Goal: Share content: Share content

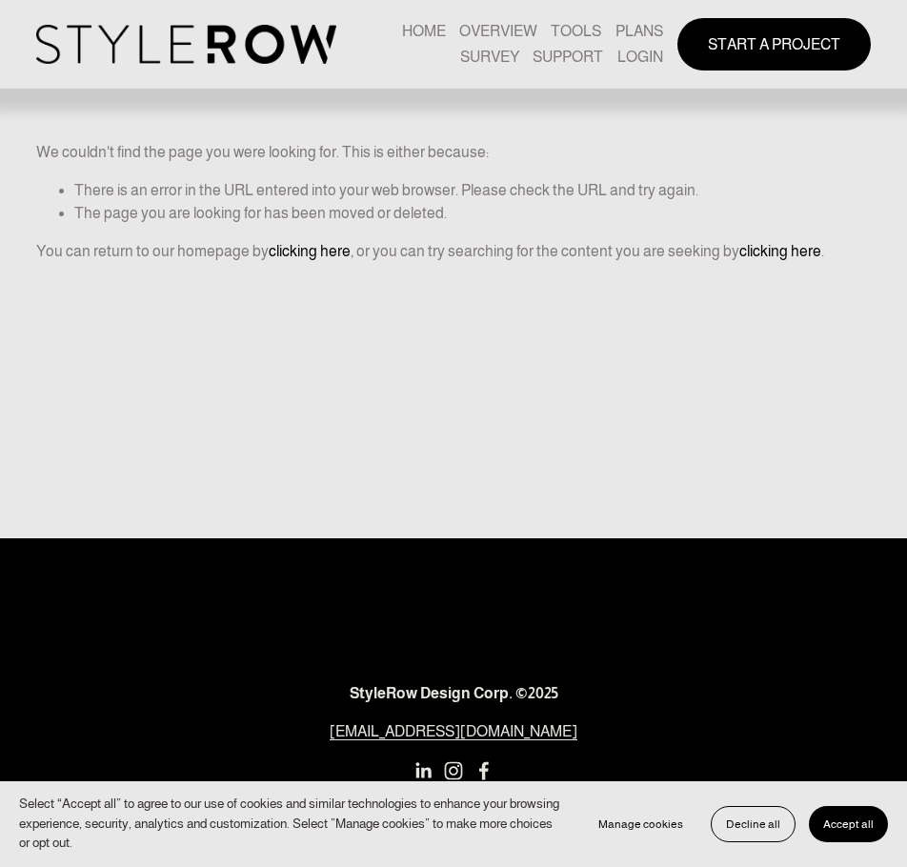
click at [545, 45] on link "LOGIN" at bounding box center [641, 58] width 46 height 26
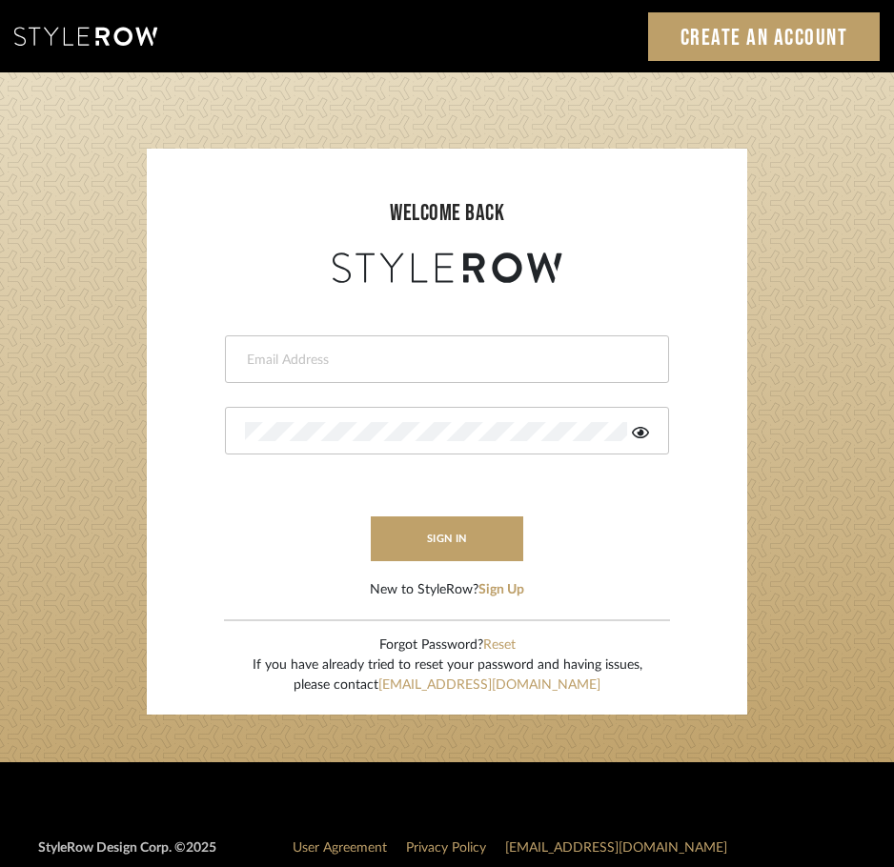
type input "heather@millwardarchitecturedesign.com"
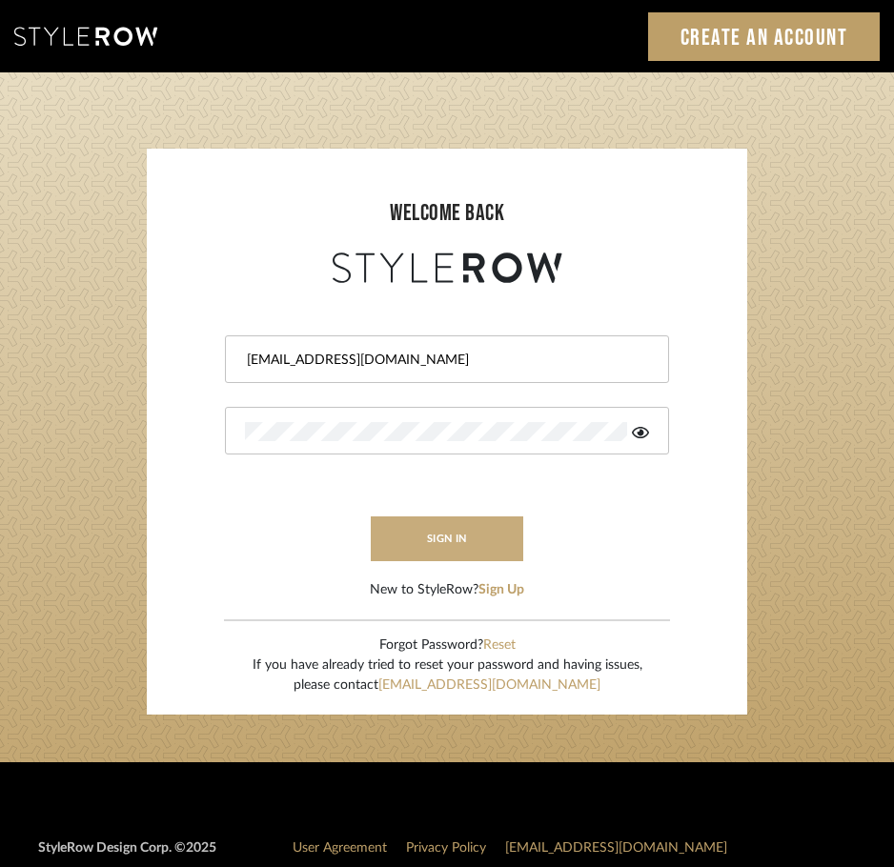
click at [464, 548] on button "sign in" at bounding box center [447, 539] width 153 height 45
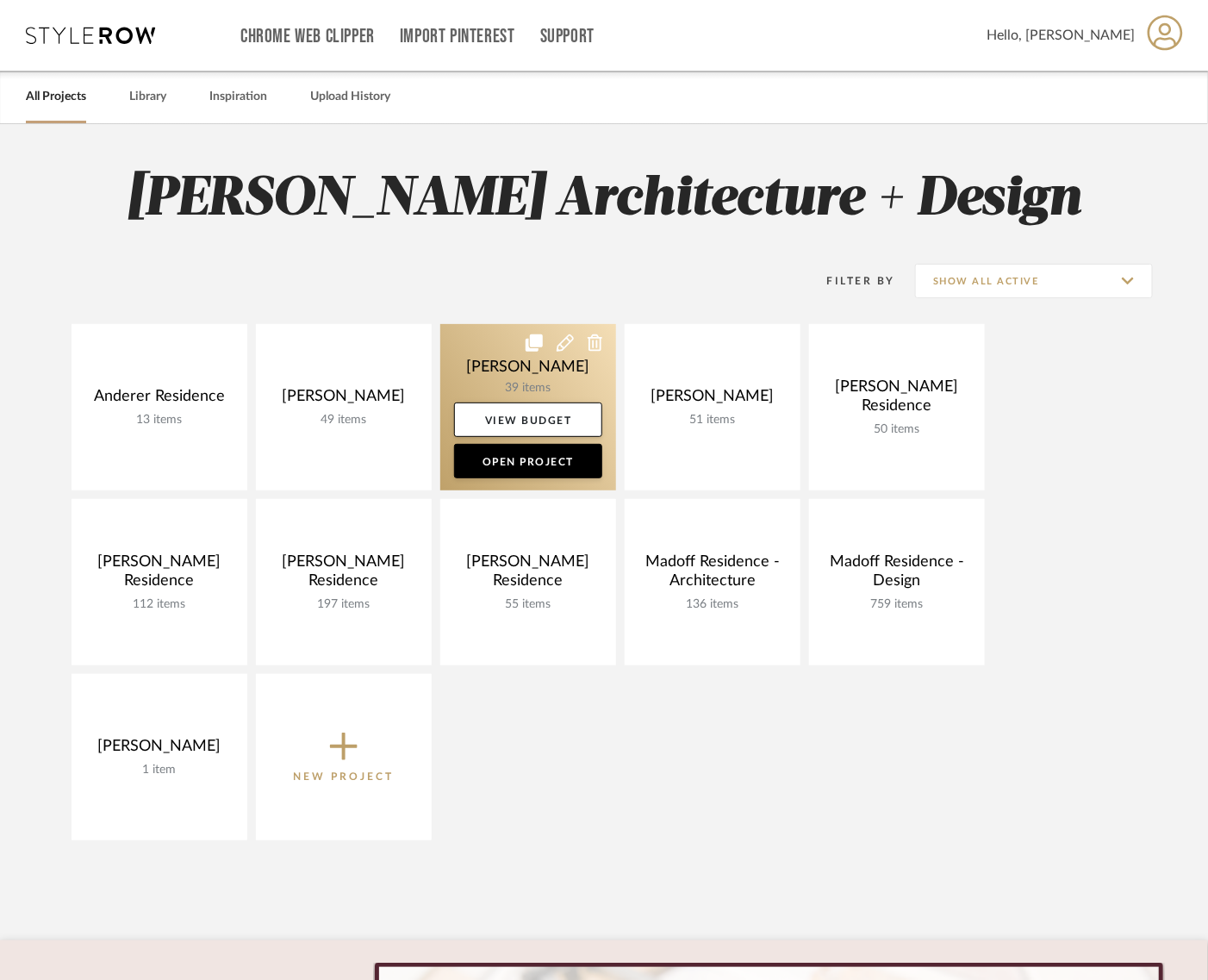
click at [501, 363] on link at bounding box center [528, 407] width 175 height 166
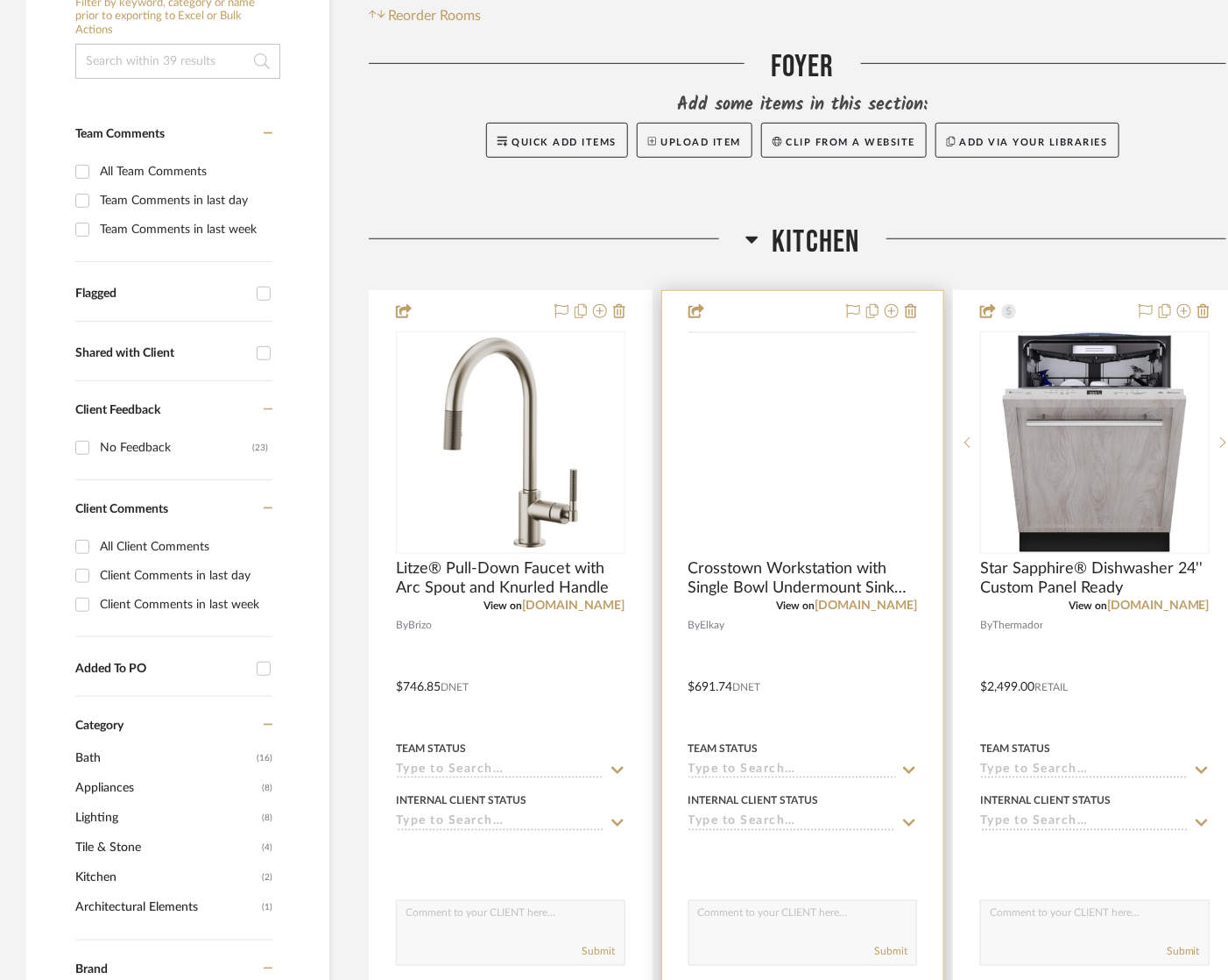
scroll to position [365, 0]
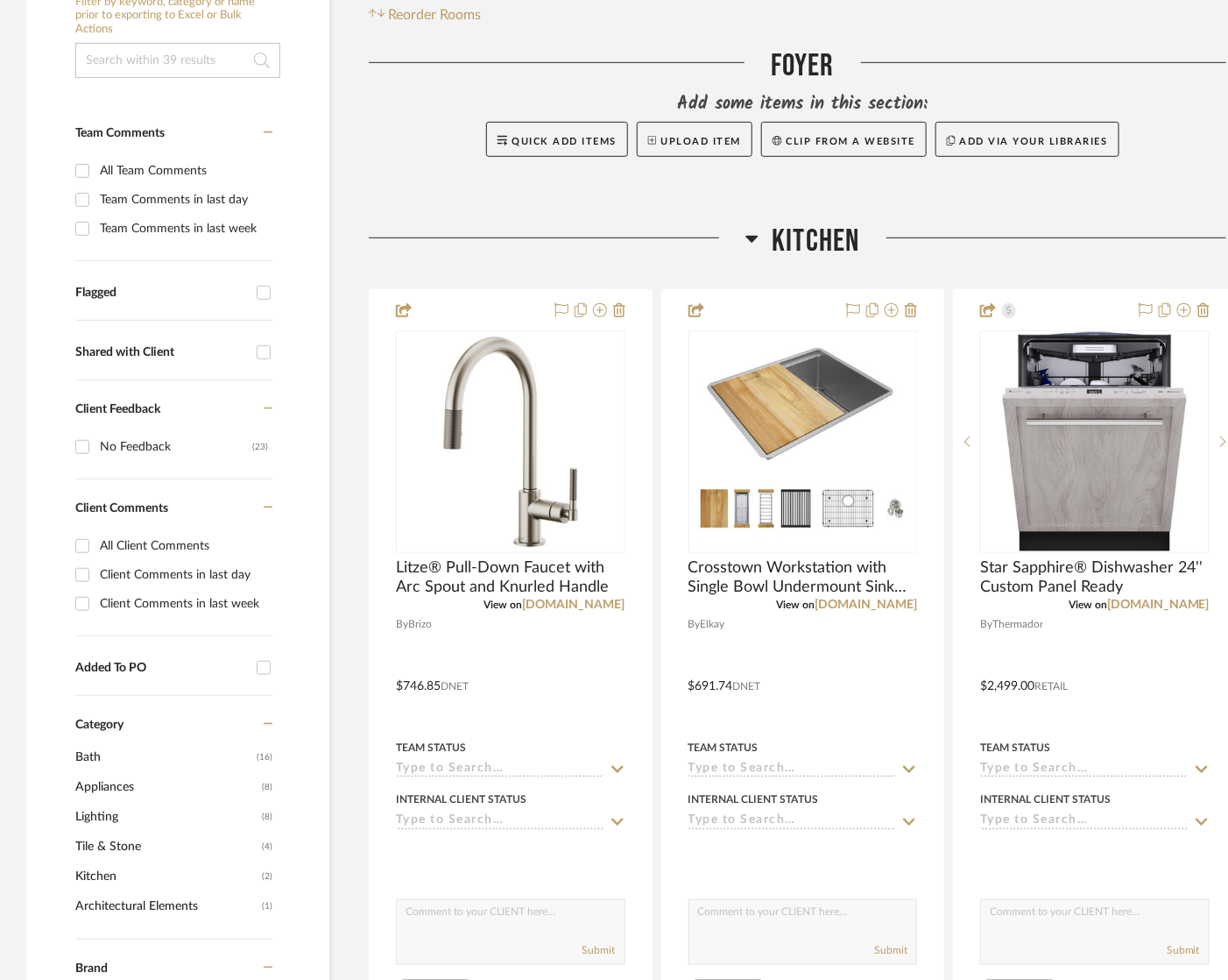
click at [816, 246] on span "Kitchen" at bounding box center [815, 241] width 87 height 38
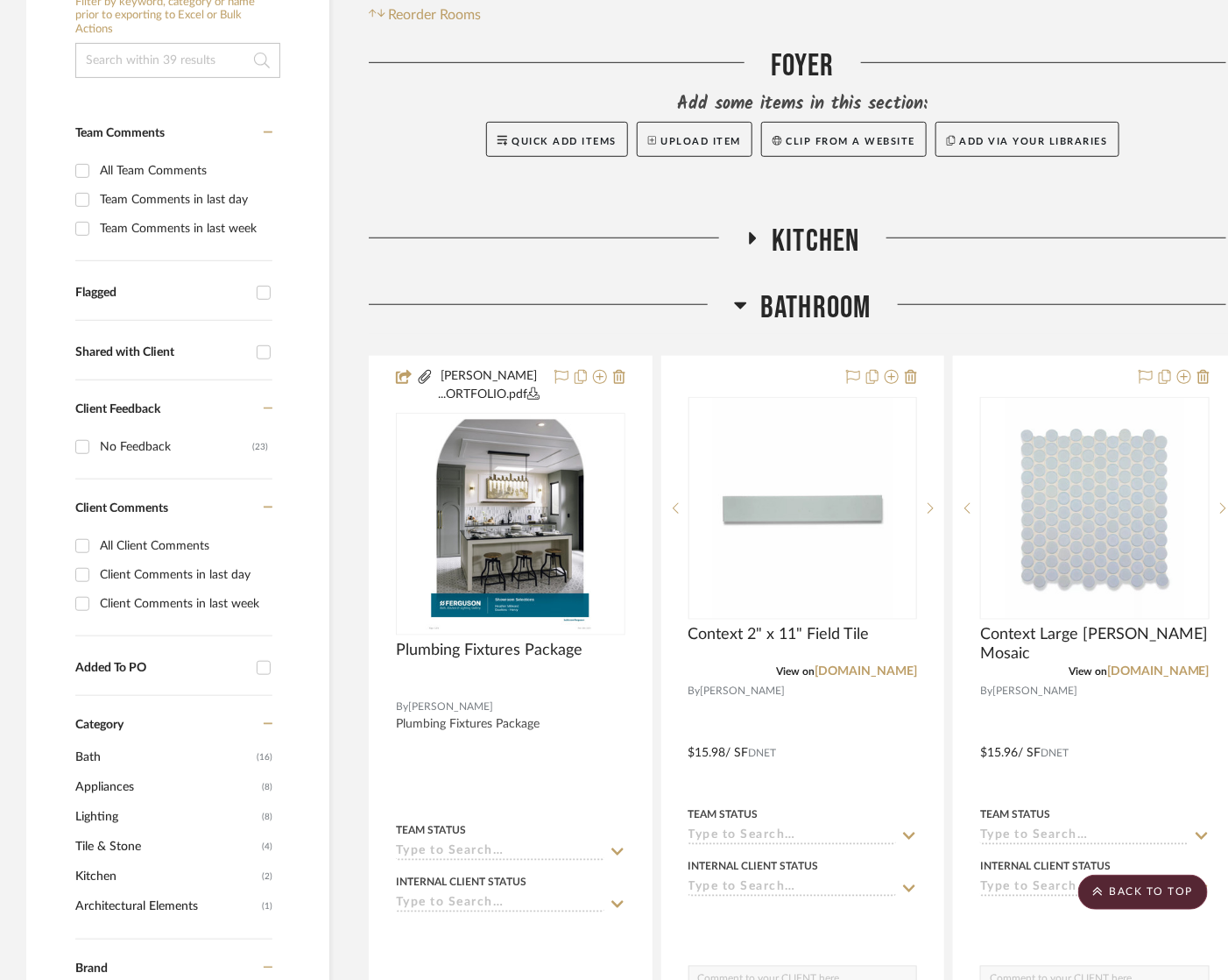
click at [793, 302] on span "Bathroom" at bounding box center [815, 308] width 111 height 38
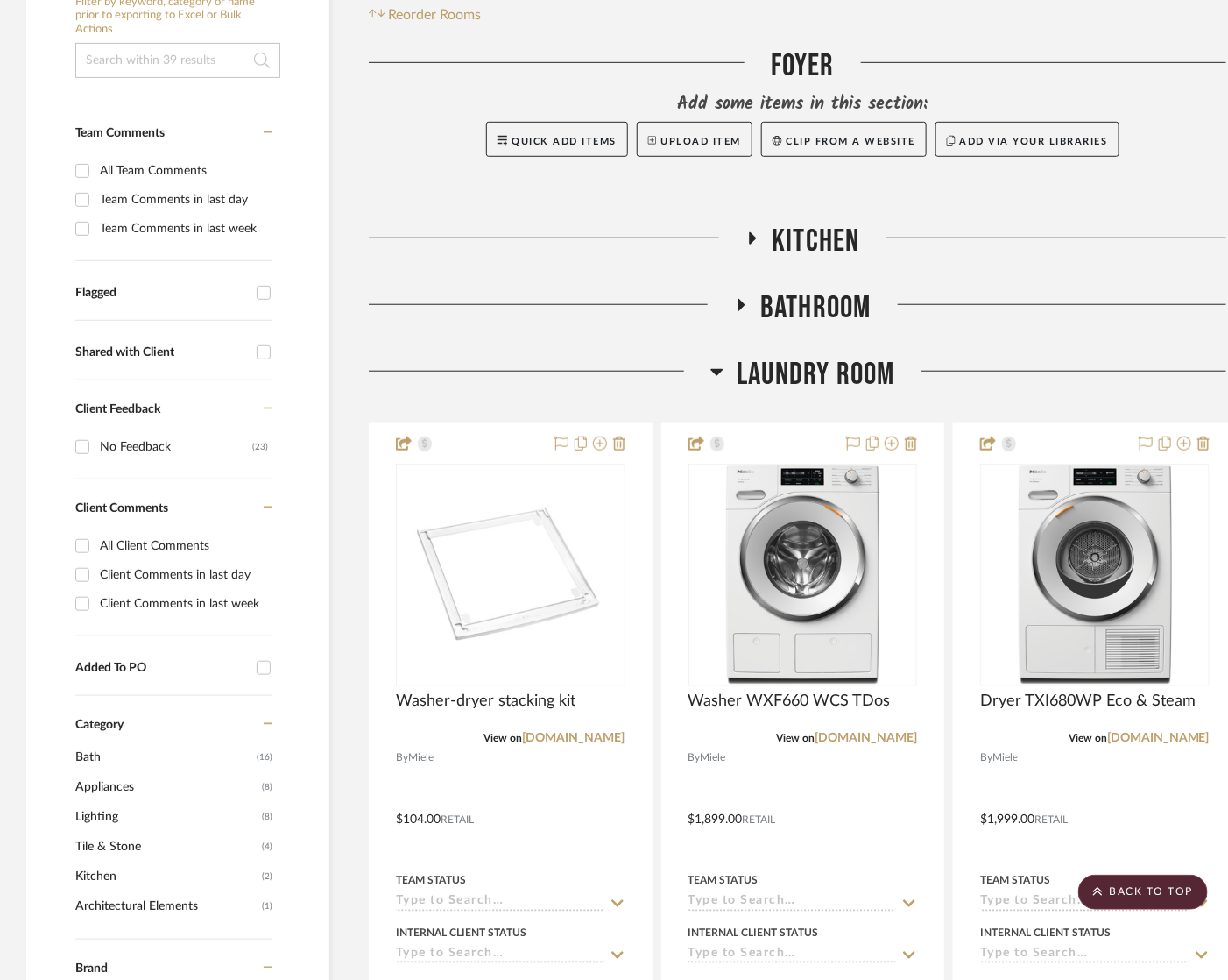
click at [824, 362] on span "Laundry Room" at bounding box center [816, 374] width 158 height 38
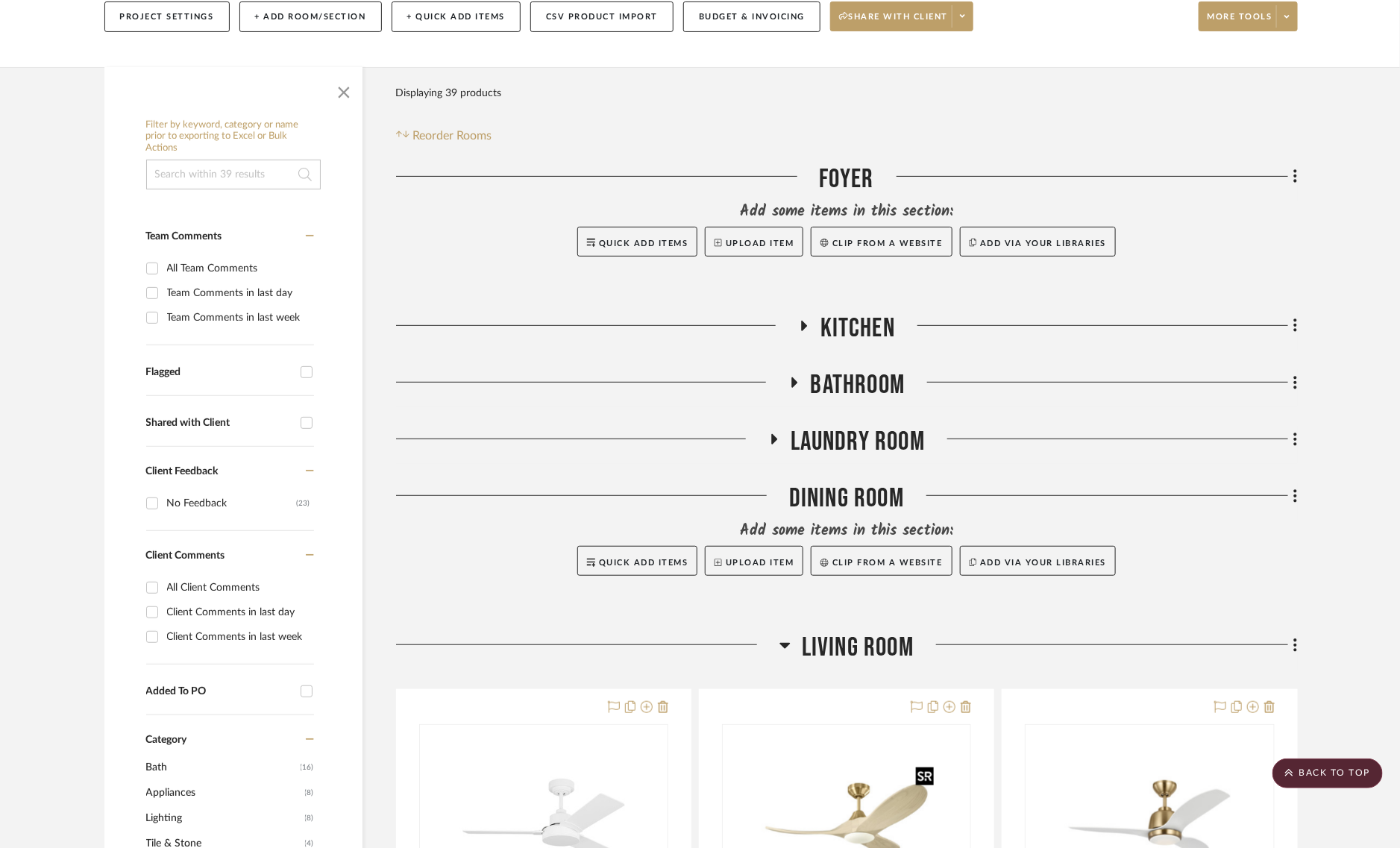
scroll to position [0, 0]
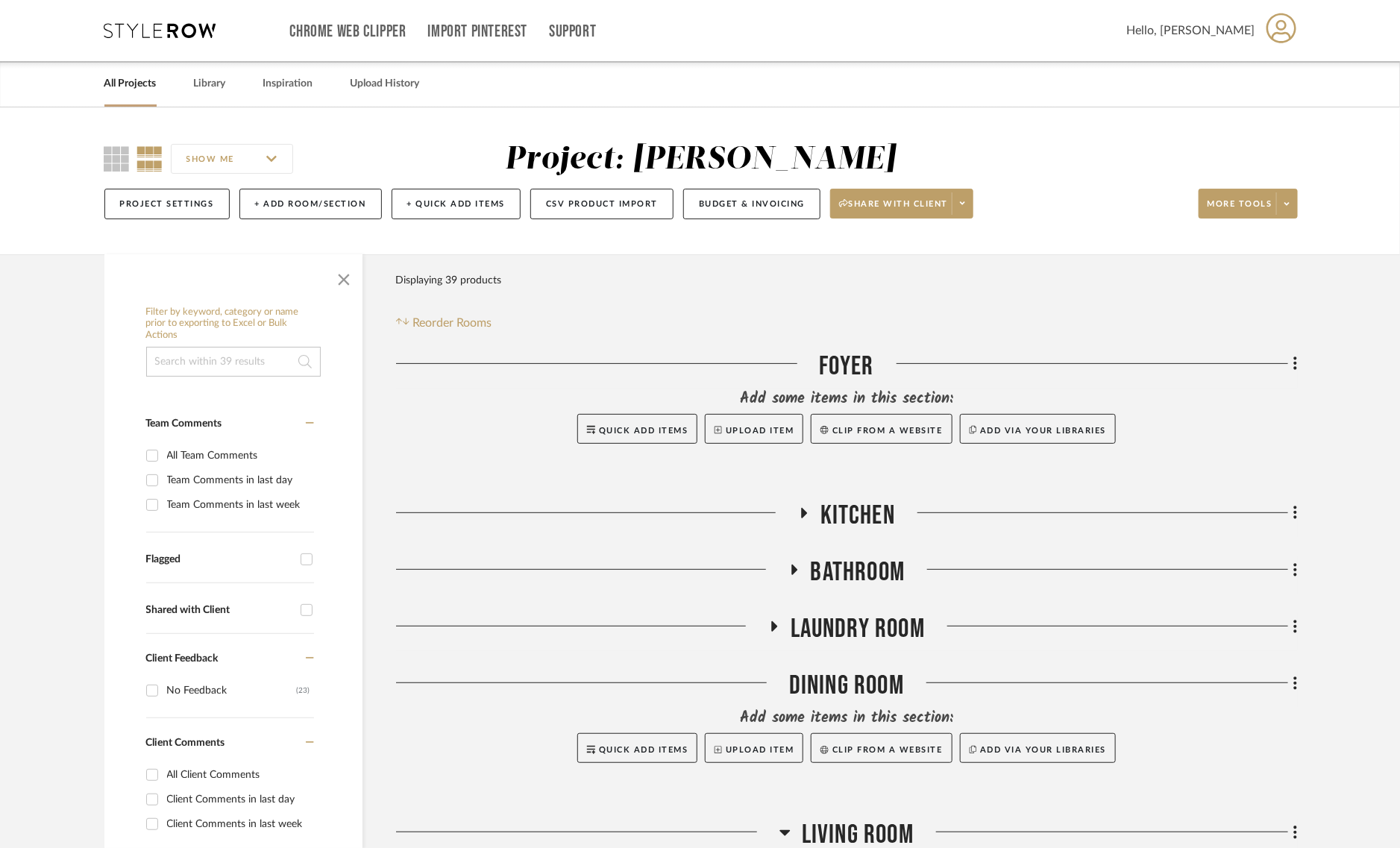
click at [206, 150] on input "SHOW ME" at bounding box center [232, 159] width 122 height 30
click at [90, 153] on div "SHOW ME Project: Dawkins-Henry Project Settings + Add Room/Section + Quick Add …" at bounding box center [700, 185] width 1236 height 88
click at [110, 162] on icon at bounding box center [117, 159] width 25 height 25
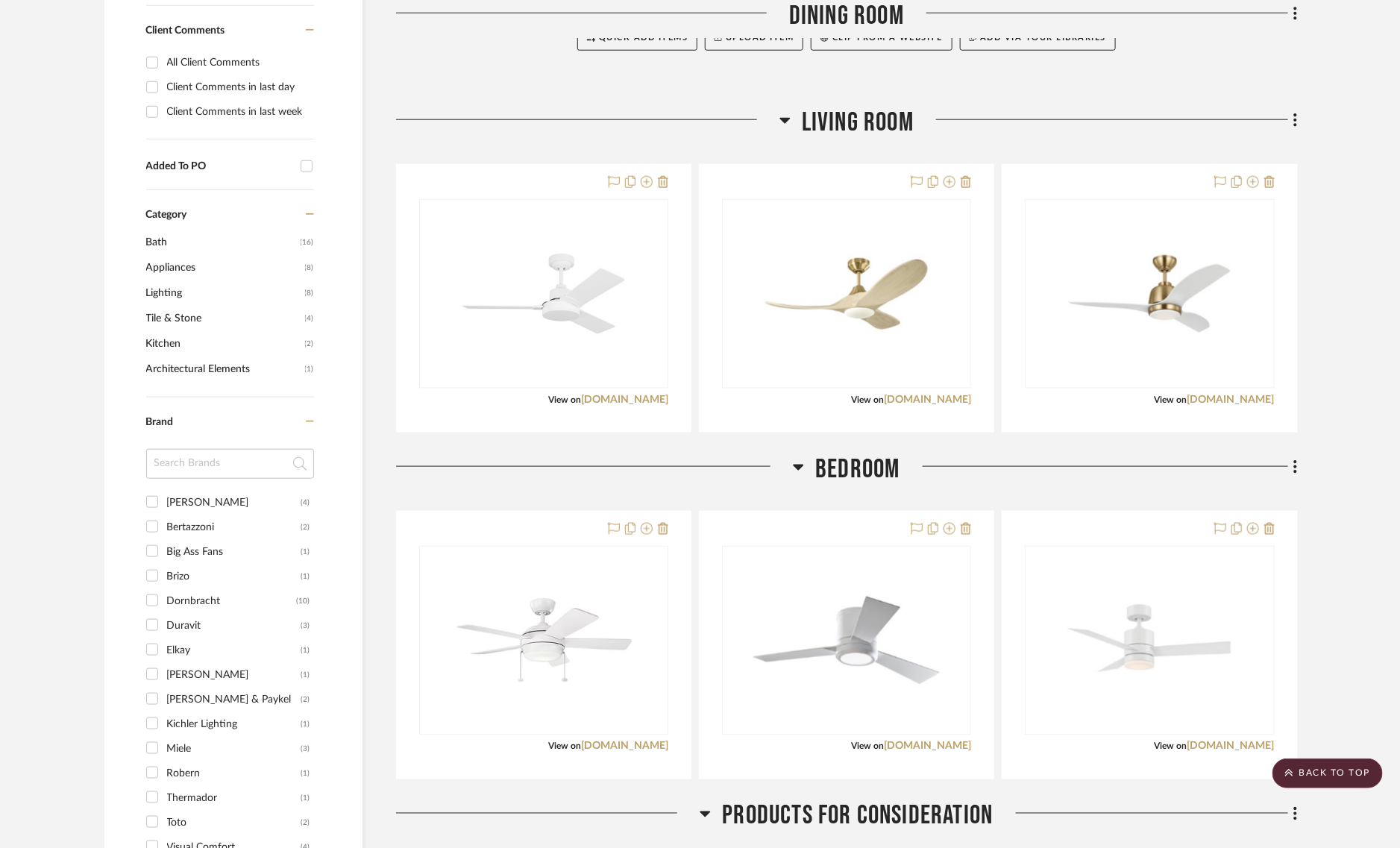
scroll to position [776, 0]
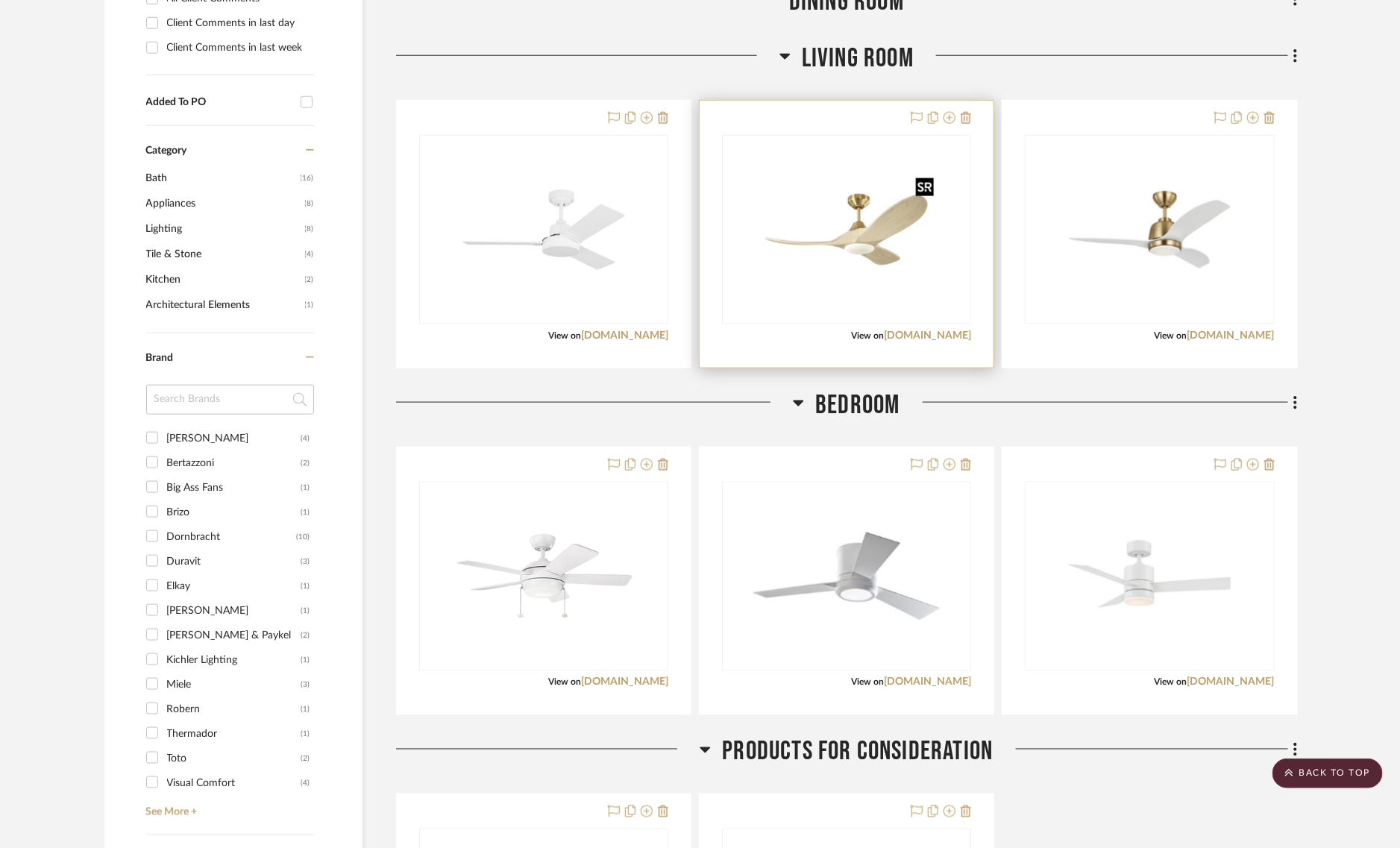
click at [847, 241] on img "0" at bounding box center [847, 229] width 186 height 186
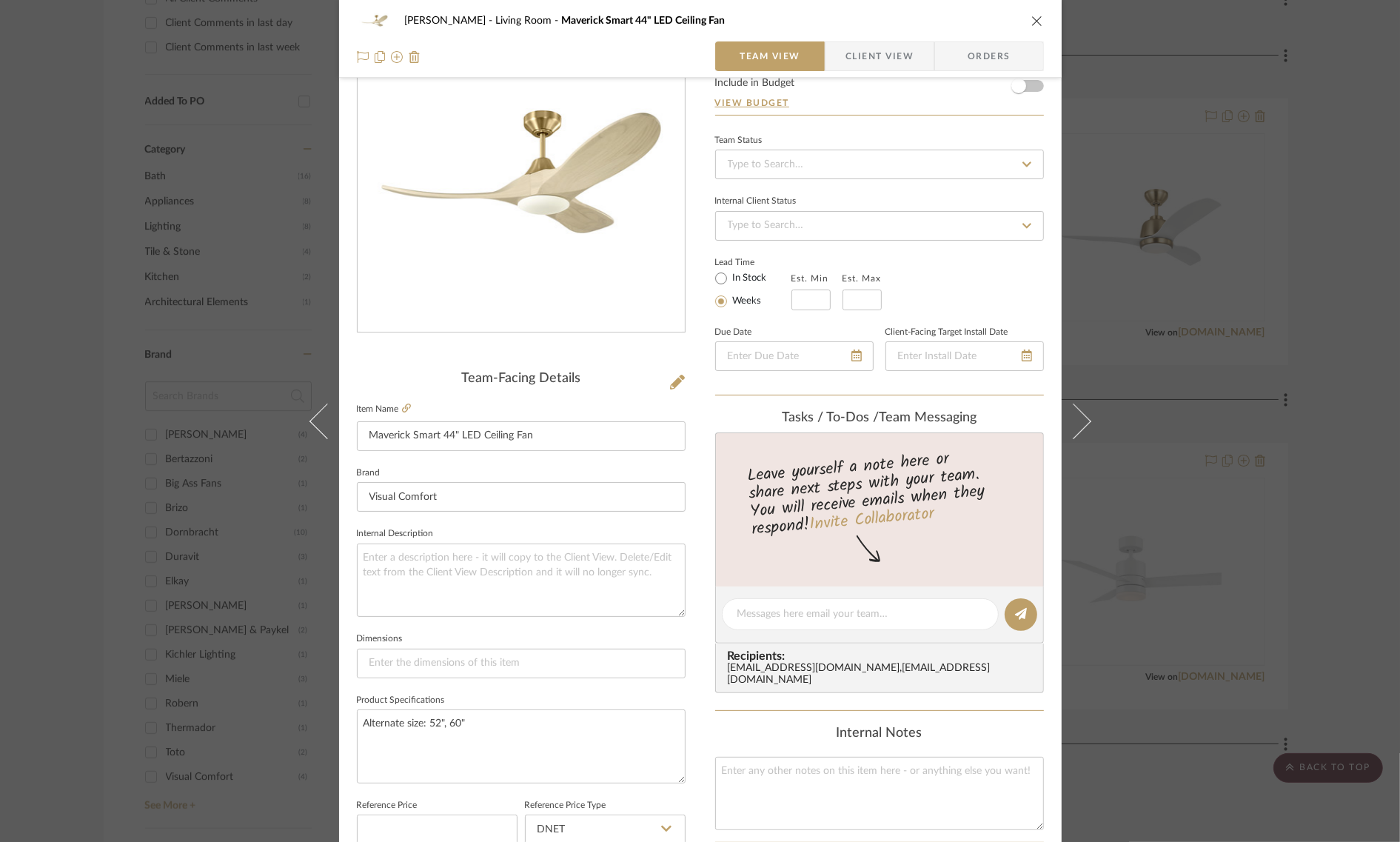
scroll to position [154, 0]
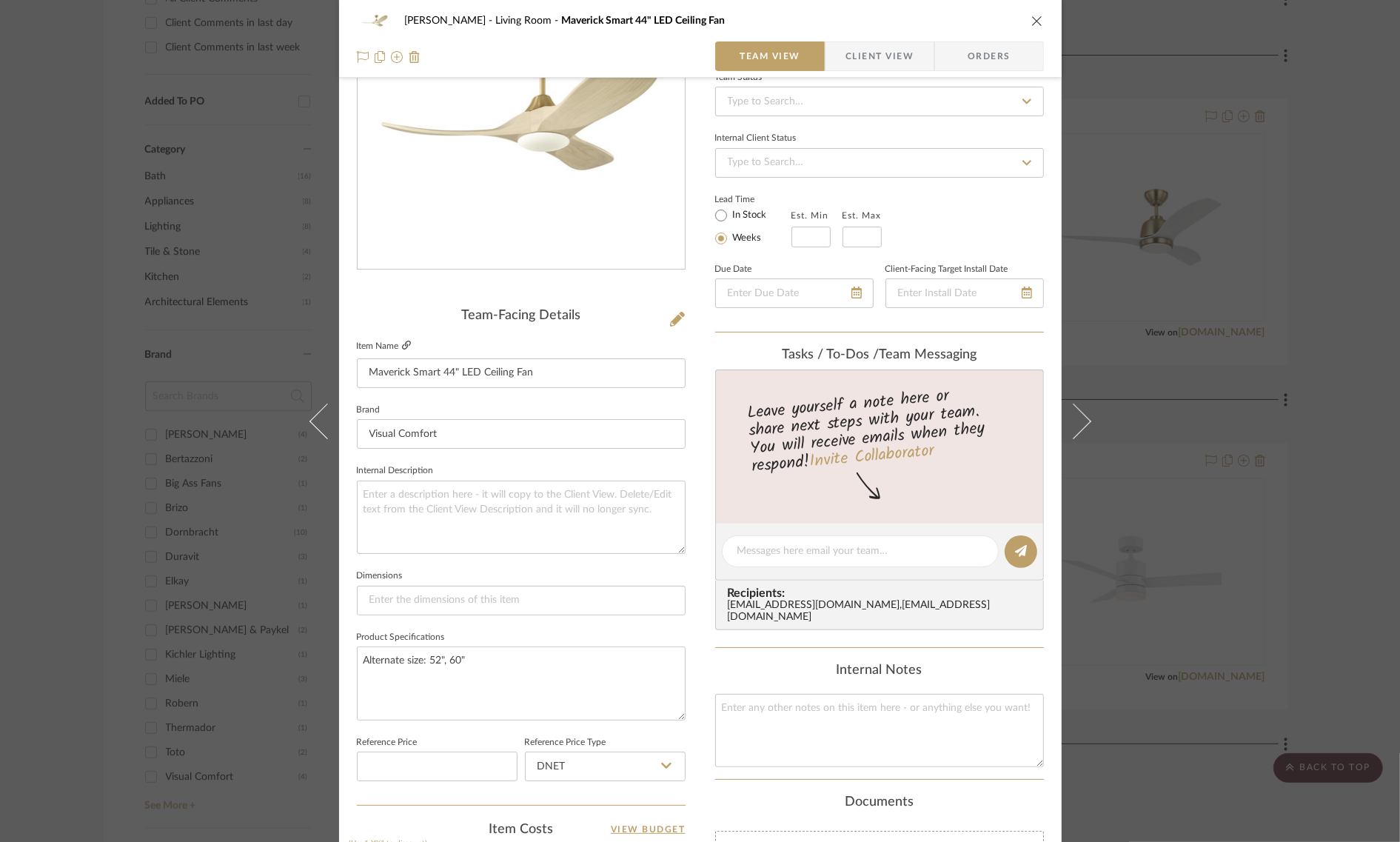
click at [402, 344] on icon at bounding box center [406, 344] width 9 height 9
click at [674, 315] on icon at bounding box center [677, 318] width 15 height 15
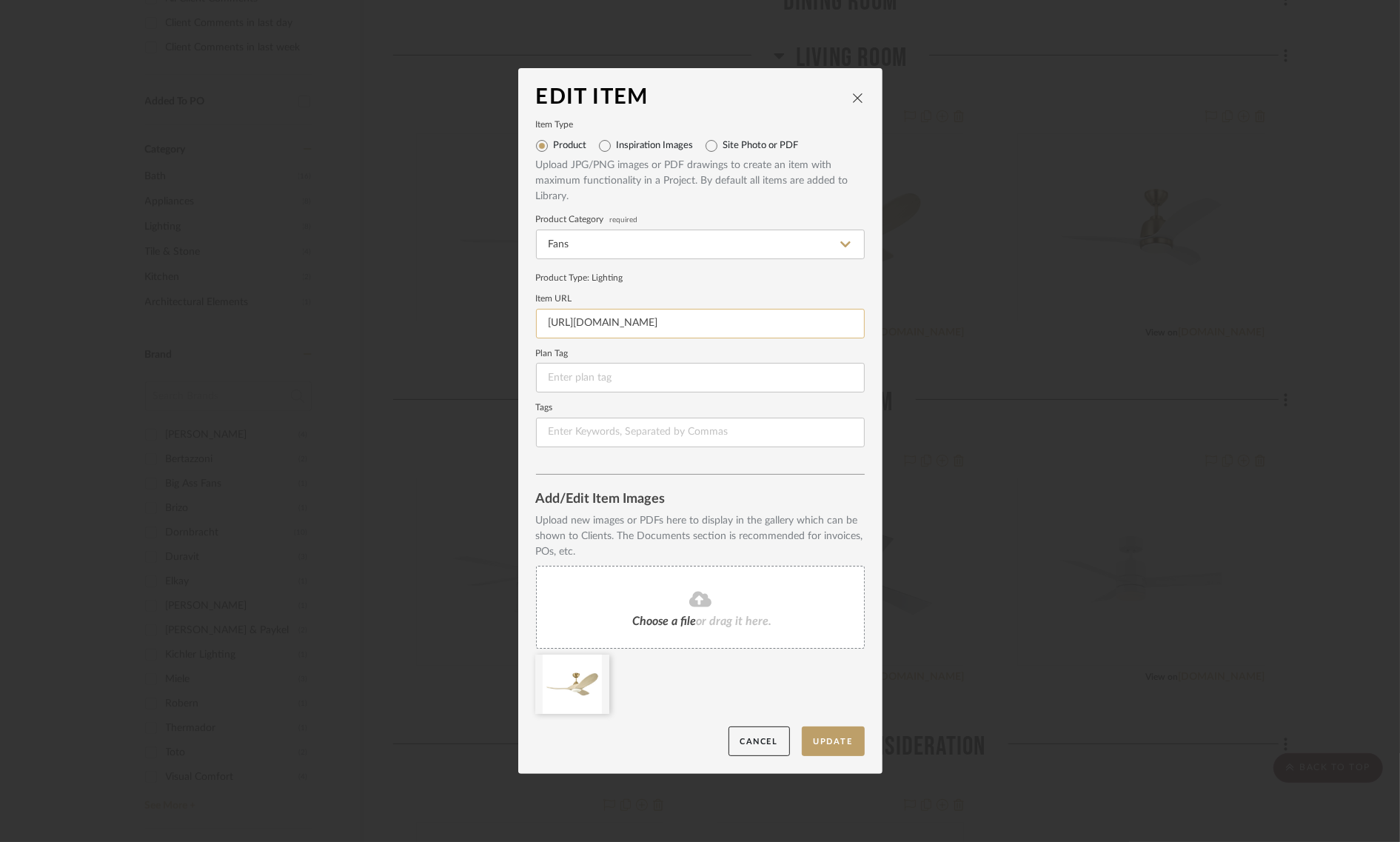
click at [653, 322] on input "https://www.visualcomfort.com/maverick-smart-44-led-ceiling-fan/?utm_source=sty…" at bounding box center [700, 323] width 329 height 30
click at [880, 105] on div "Edit Item Item Type Product Inspiration Images Site Photo or PDF Upload JPG/PNG…" at bounding box center [700, 421] width 1400 height 842
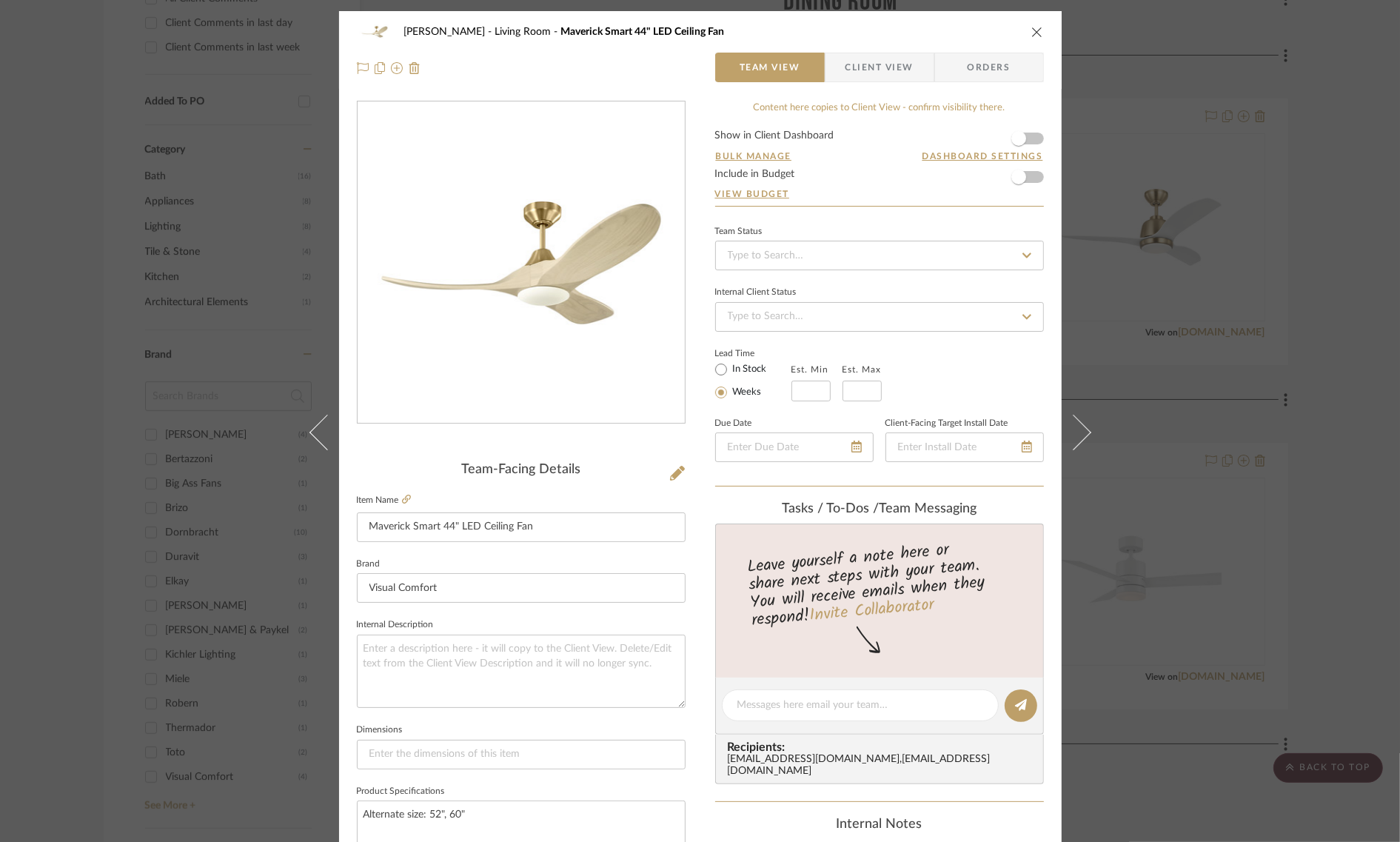
drag, startPoint x: 1034, startPoint y: 36, endPoint x: 1053, endPoint y: 37, distance: 19.0
click at [880, 36] on icon "close" at bounding box center [1037, 31] width 12 height 12
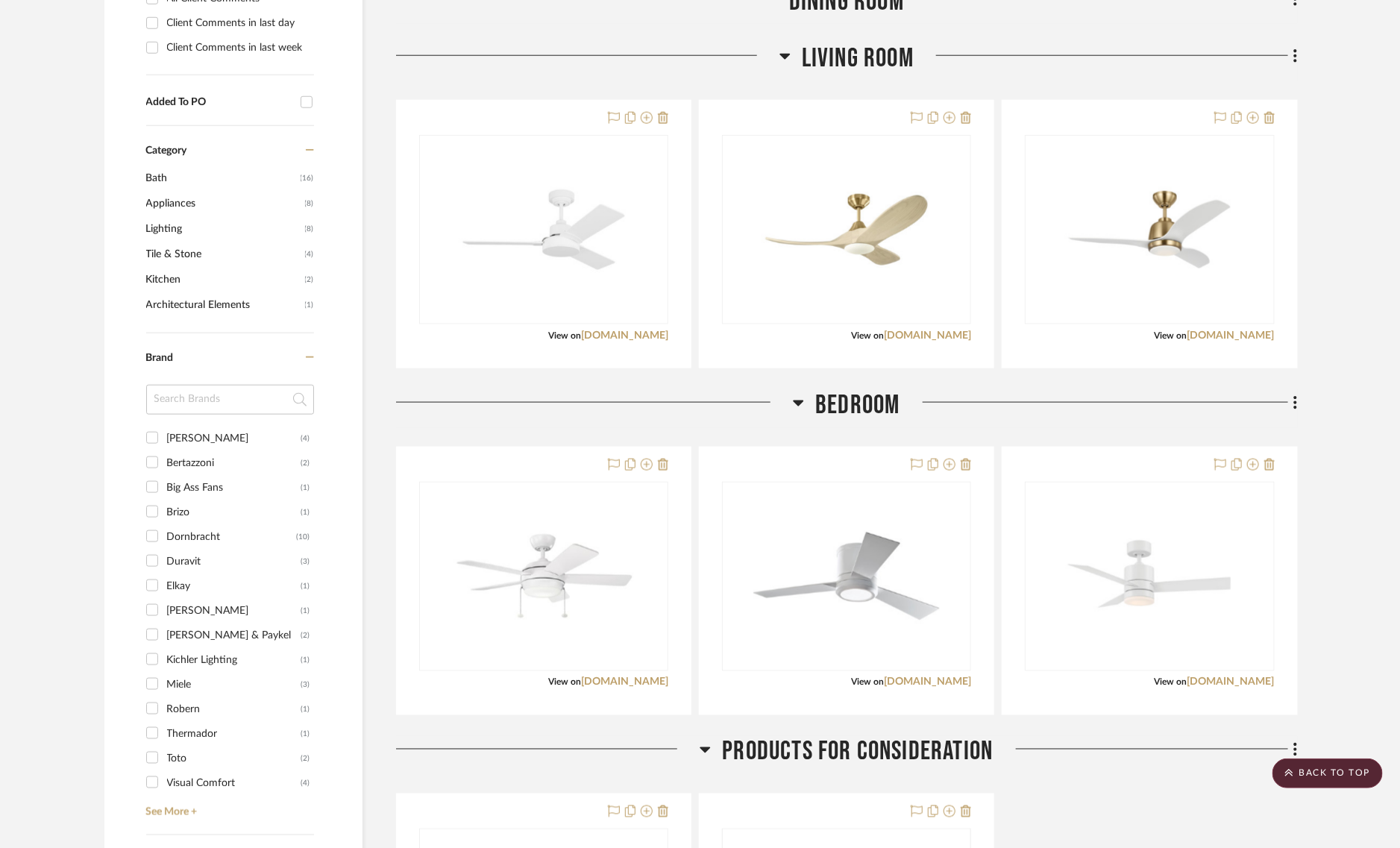
scroll to position [1087, 0]
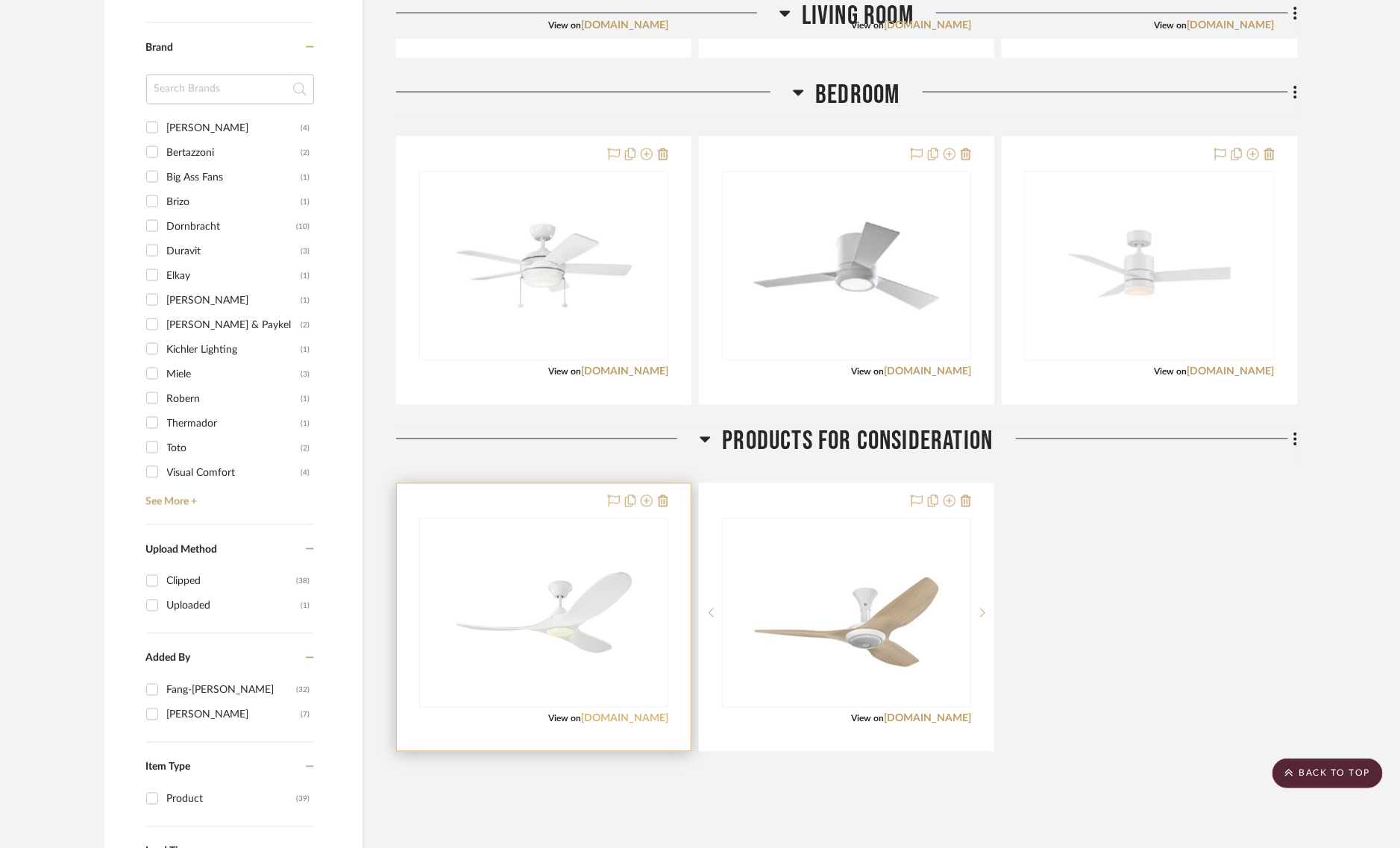
click at [639, 713] on link "visualcomfort.com" at bounding box center [625, 718] width 88 height 10
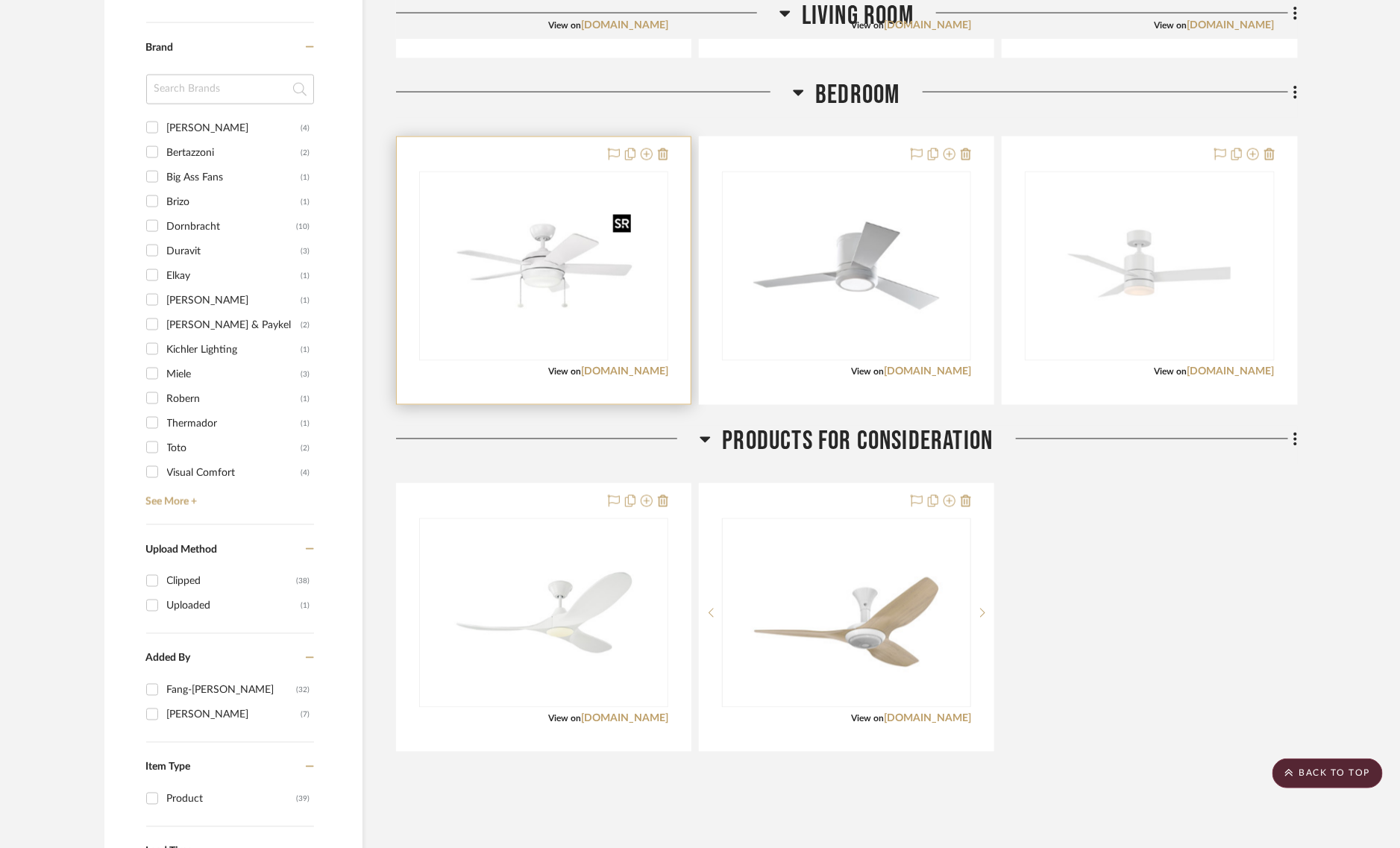
click at [556, 279] on img "0" at bounding box center [544, 266] width 186 height 186
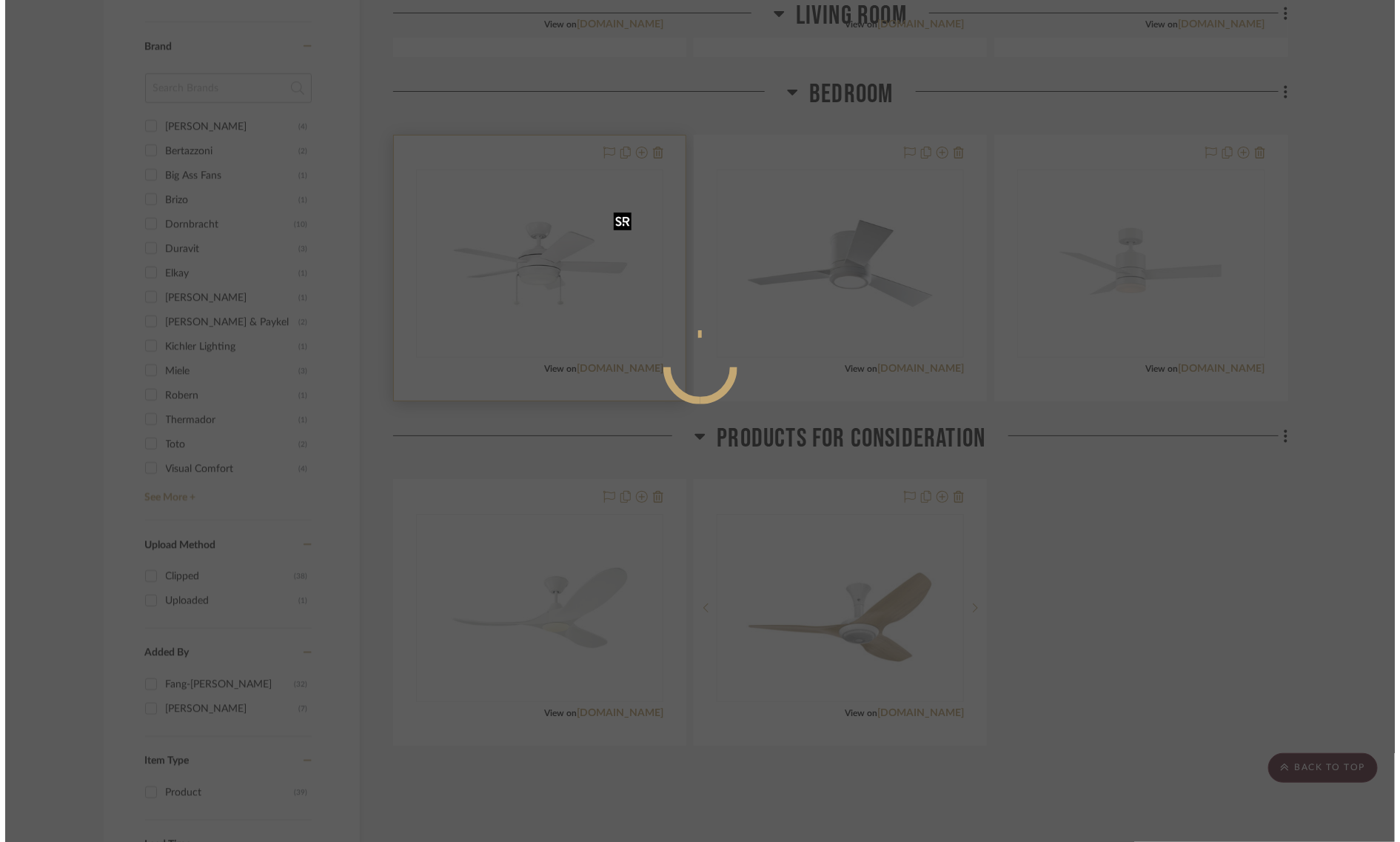
scroll to position [0, 0]
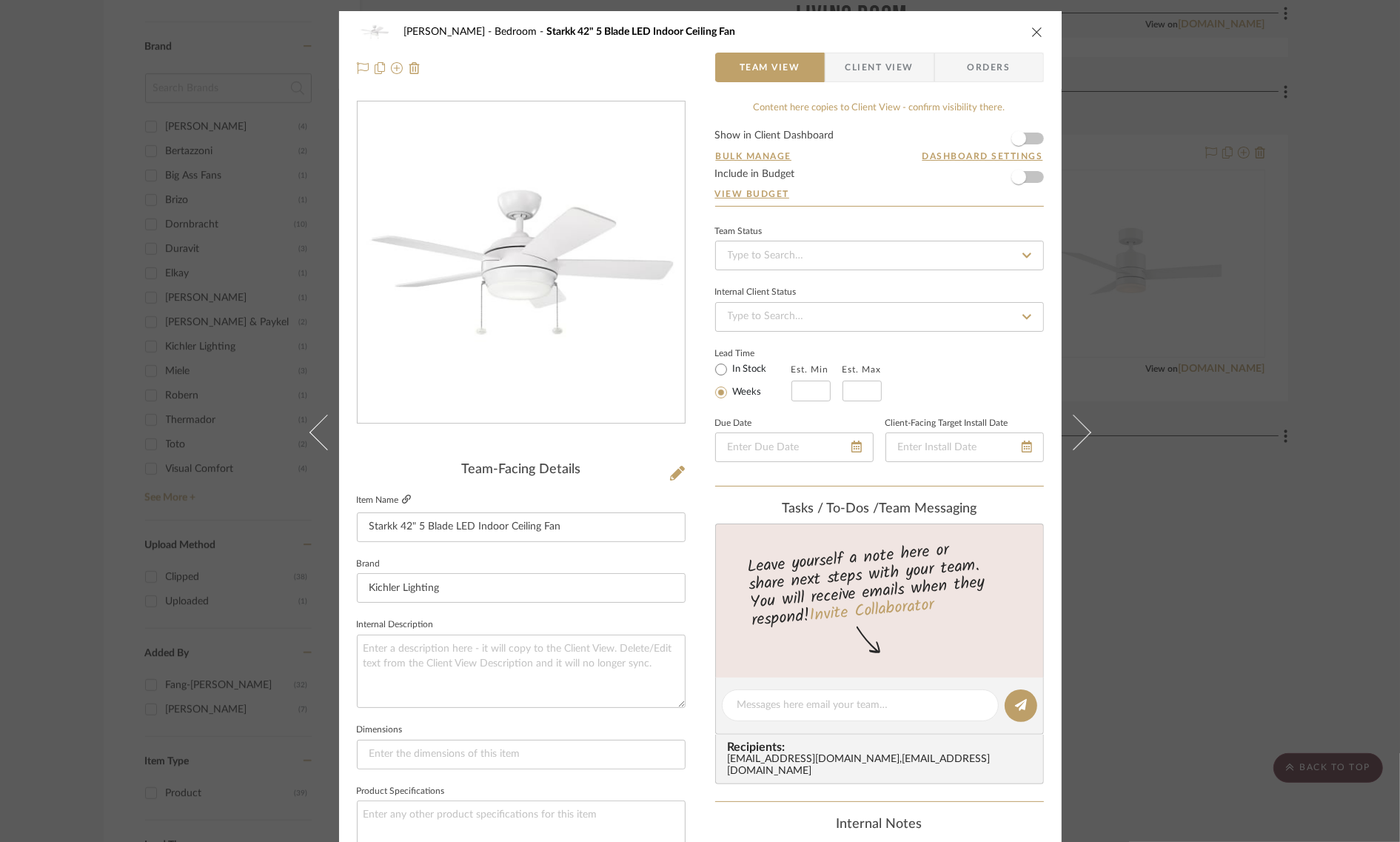
click at [402, 497] on icon at bounding box center [406, 499] width 9 height 9
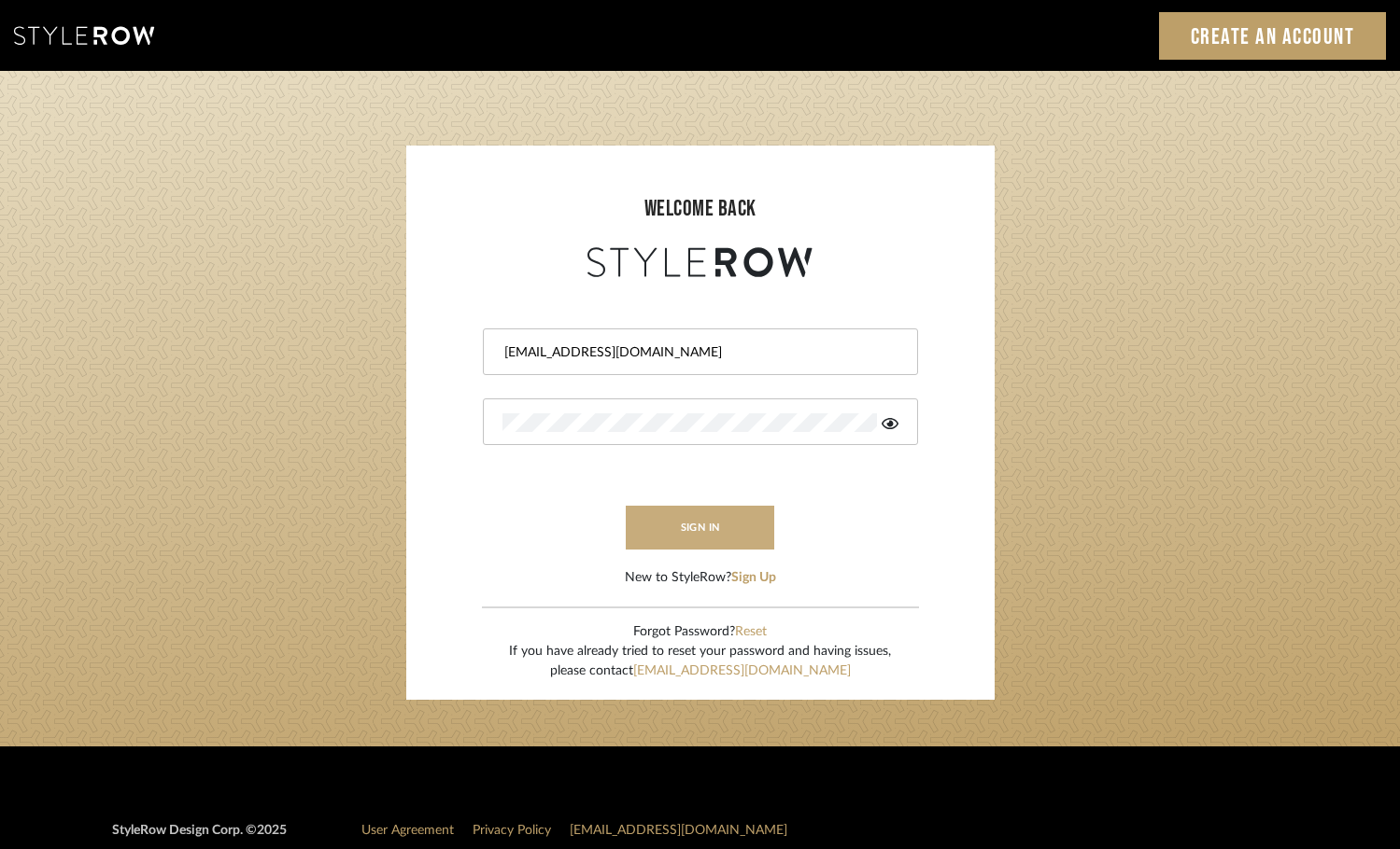
click at [668, 517] on button "sign in" at bounding box center [700, 528] width 150 height 44
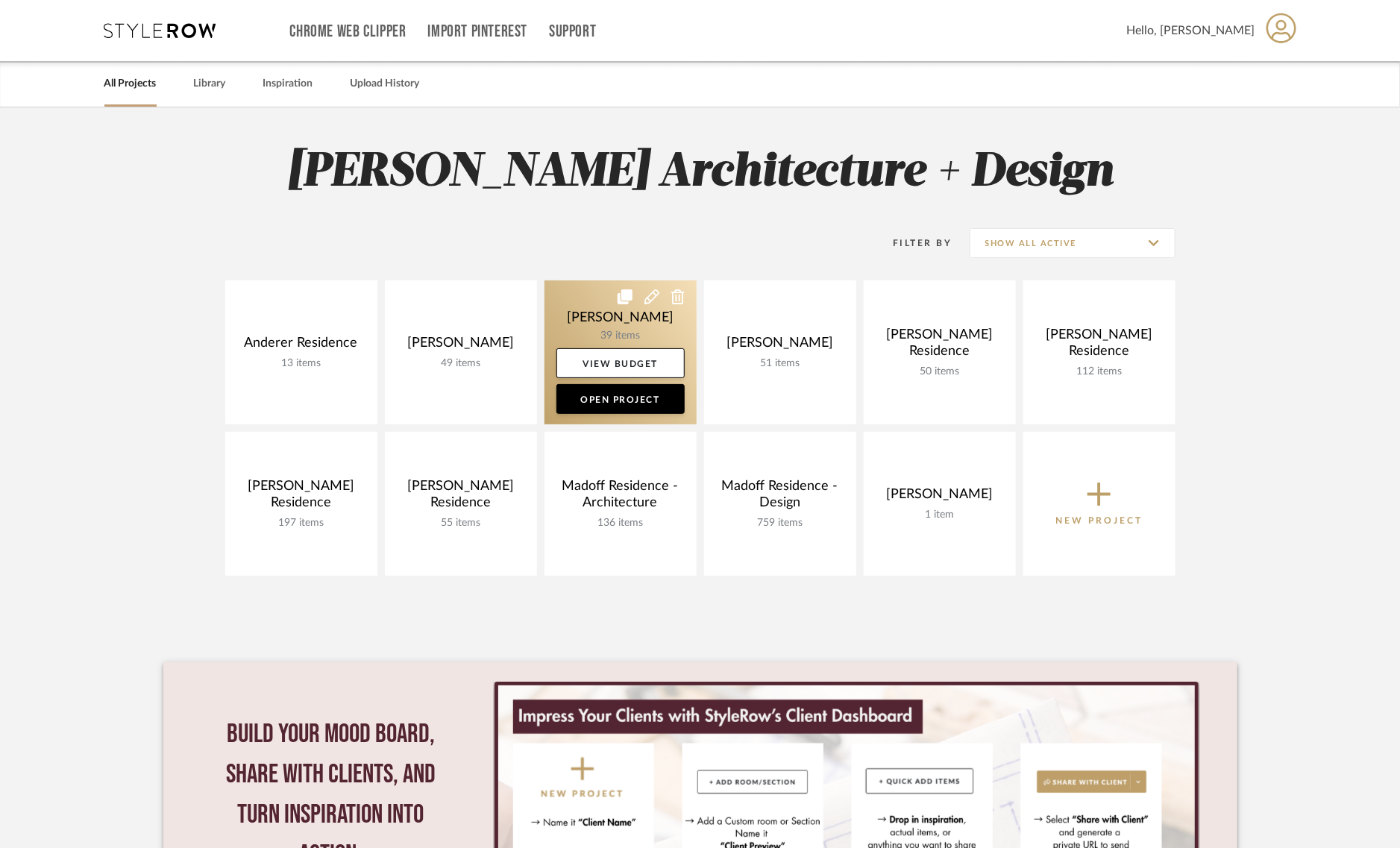
click at [585, 334] on link at bounding box center [621, 352] width 152 height 144
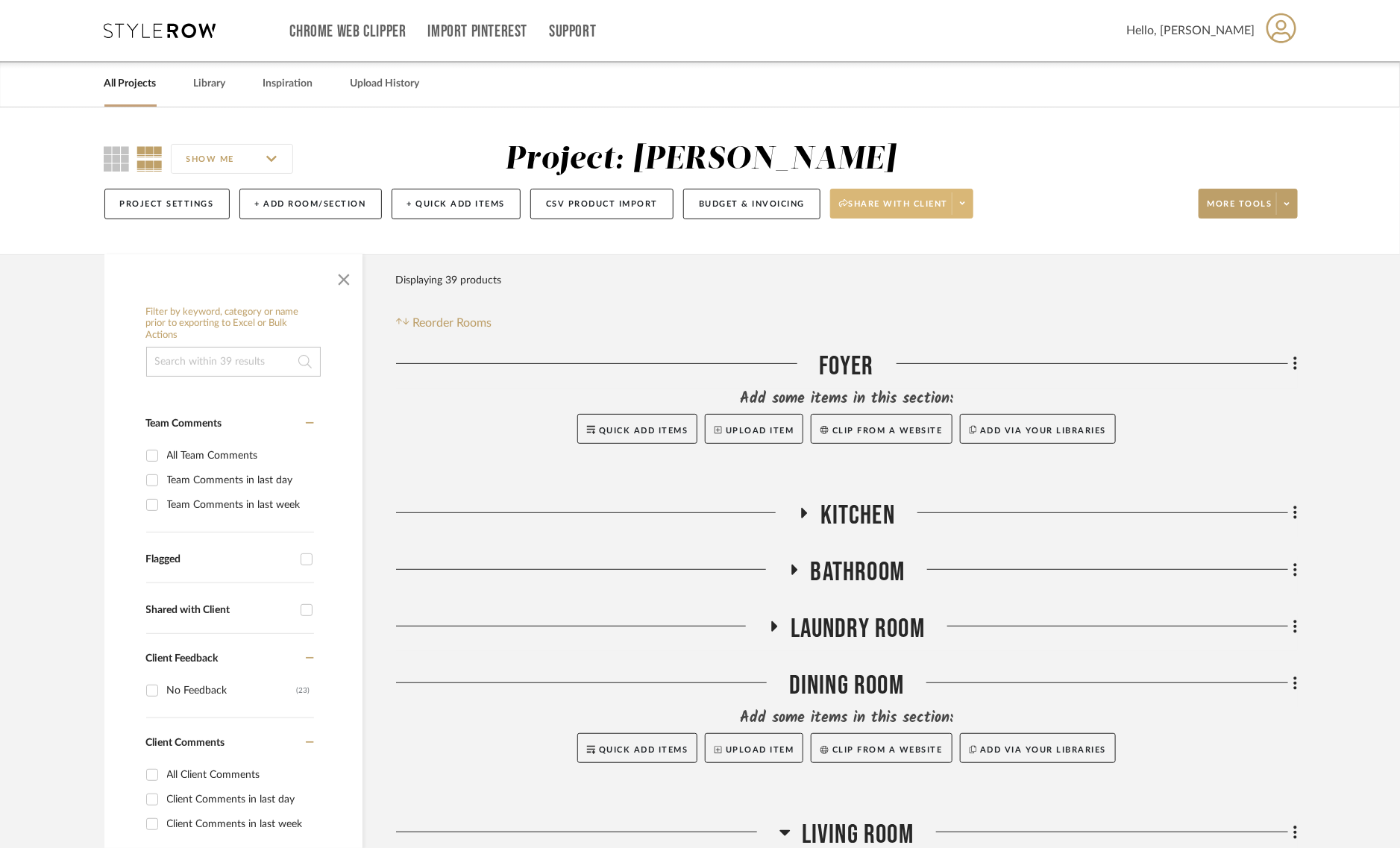
click at [891, 201] on span "Share with client" at bounding box center [893, 210] width 109 height 23
drag, startPoint x: 887, startPoint y: 243, endPoint x: 900, endPoint y: 281, distance: 40.2
click at [900, 284] on div "Preview Client Dashboard Generate URL to Share View Dashboard Settings View Das…" at bounding box center [909, 300] width 157 height 155
click at [900, 278] on div "Filter Products Displaying 39 products Reorder Rooms" at bounding box center [847, 298] width 902 height 66
click at [916, 206] on span "Share with client" at bounding box center [893, 210] width 109 height 23
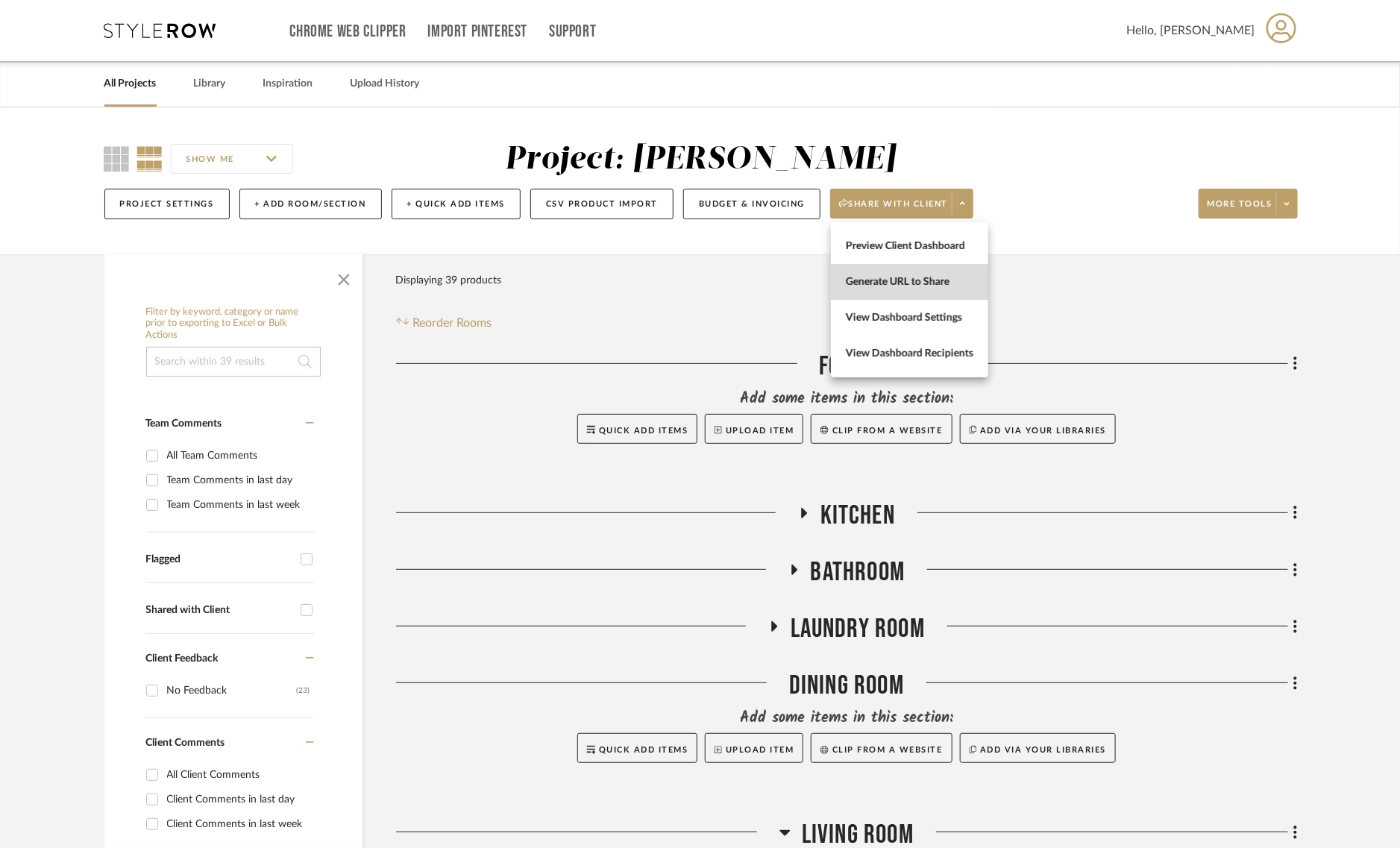
click at [882, 285] on span "Generate URL to Share" at bounding box center [909, 282] width 128 height 13
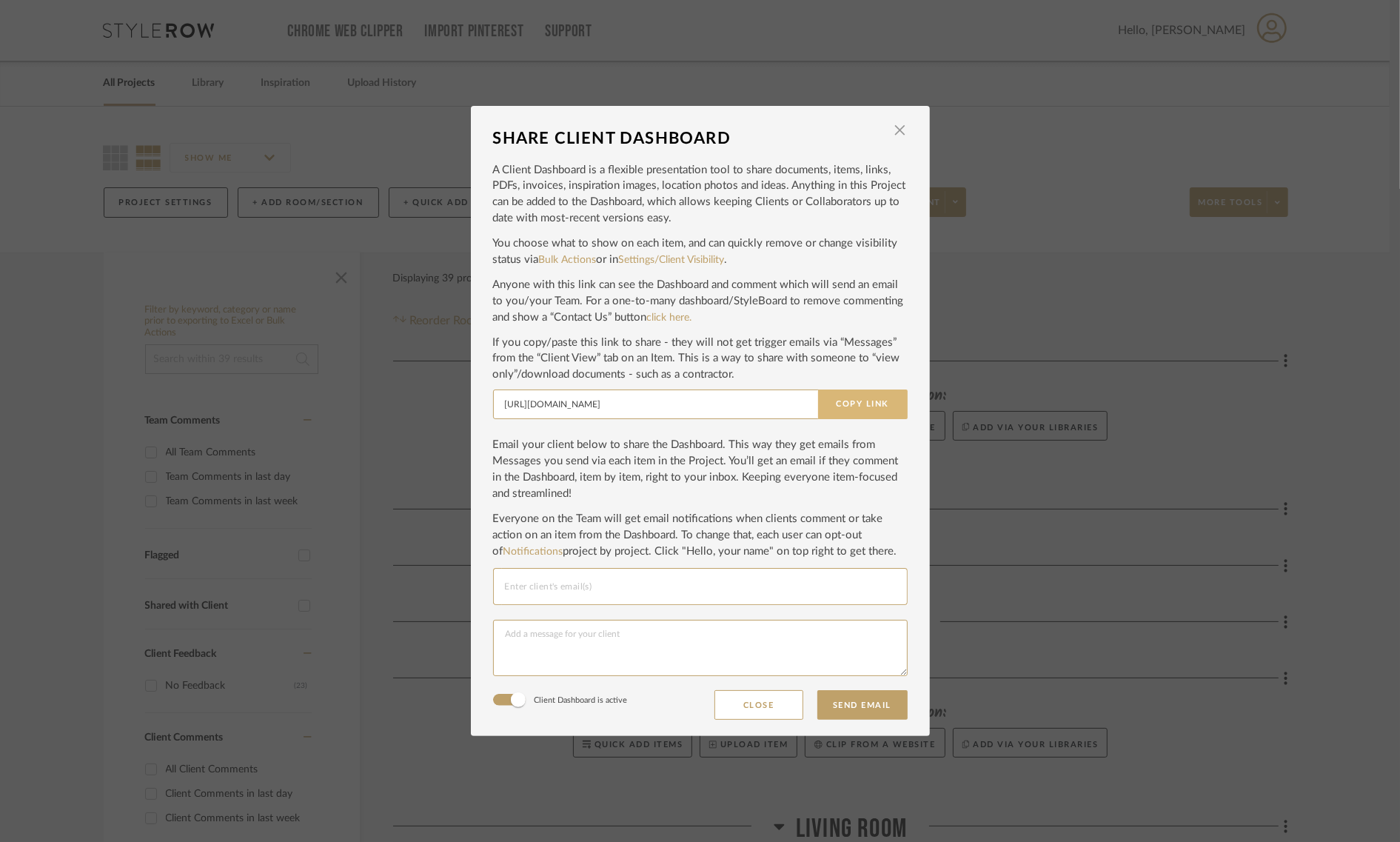
click at [852, 402] on button "Copy Link" at bounding box center [862, 404] width 89 height 30
click at [900, 130] on span "button" at bounding box center [900, 130] width 30 height 30
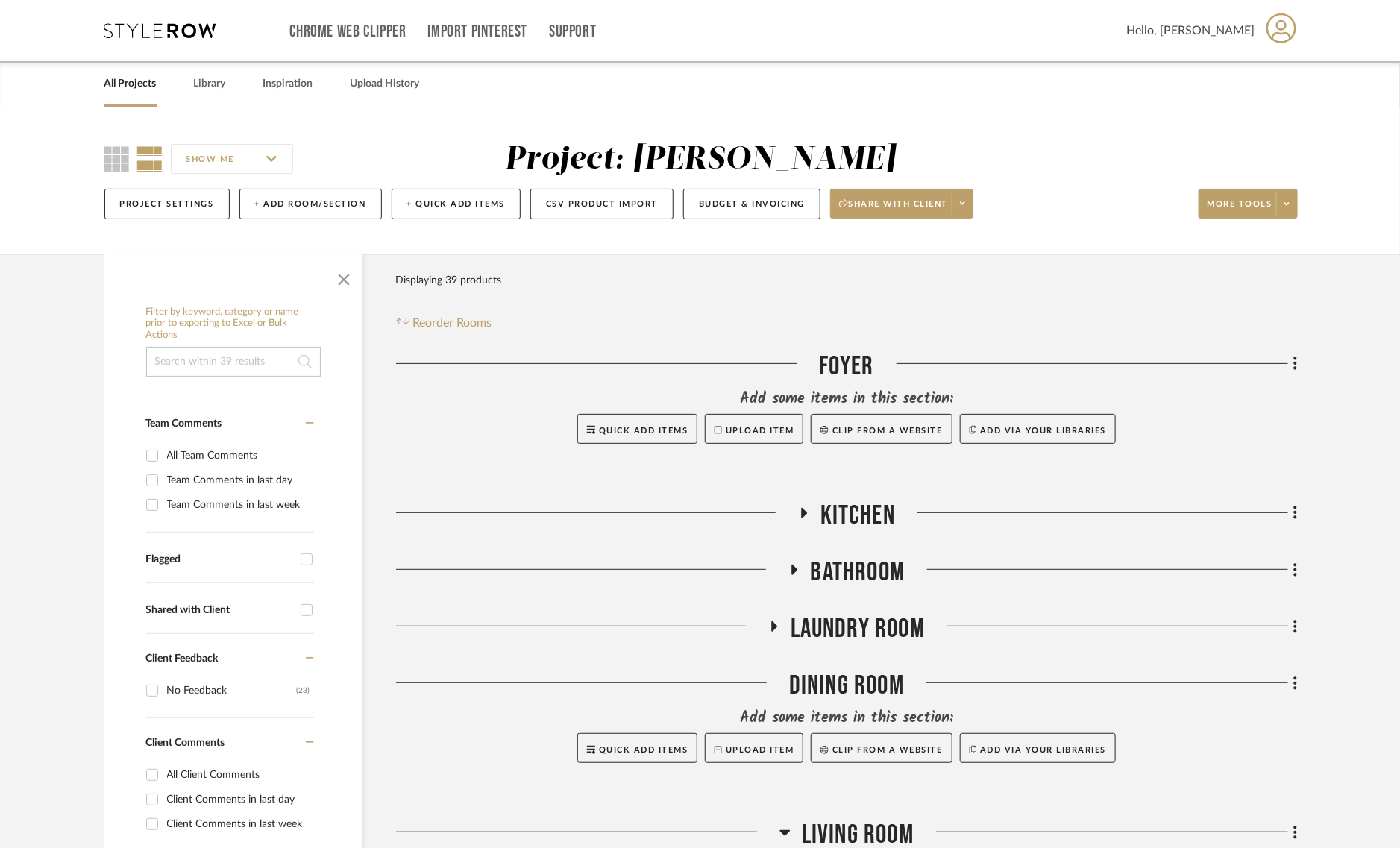
click at [843, 501] on span "Kitchen" at bounding box center [857, 516] width 74 height 32
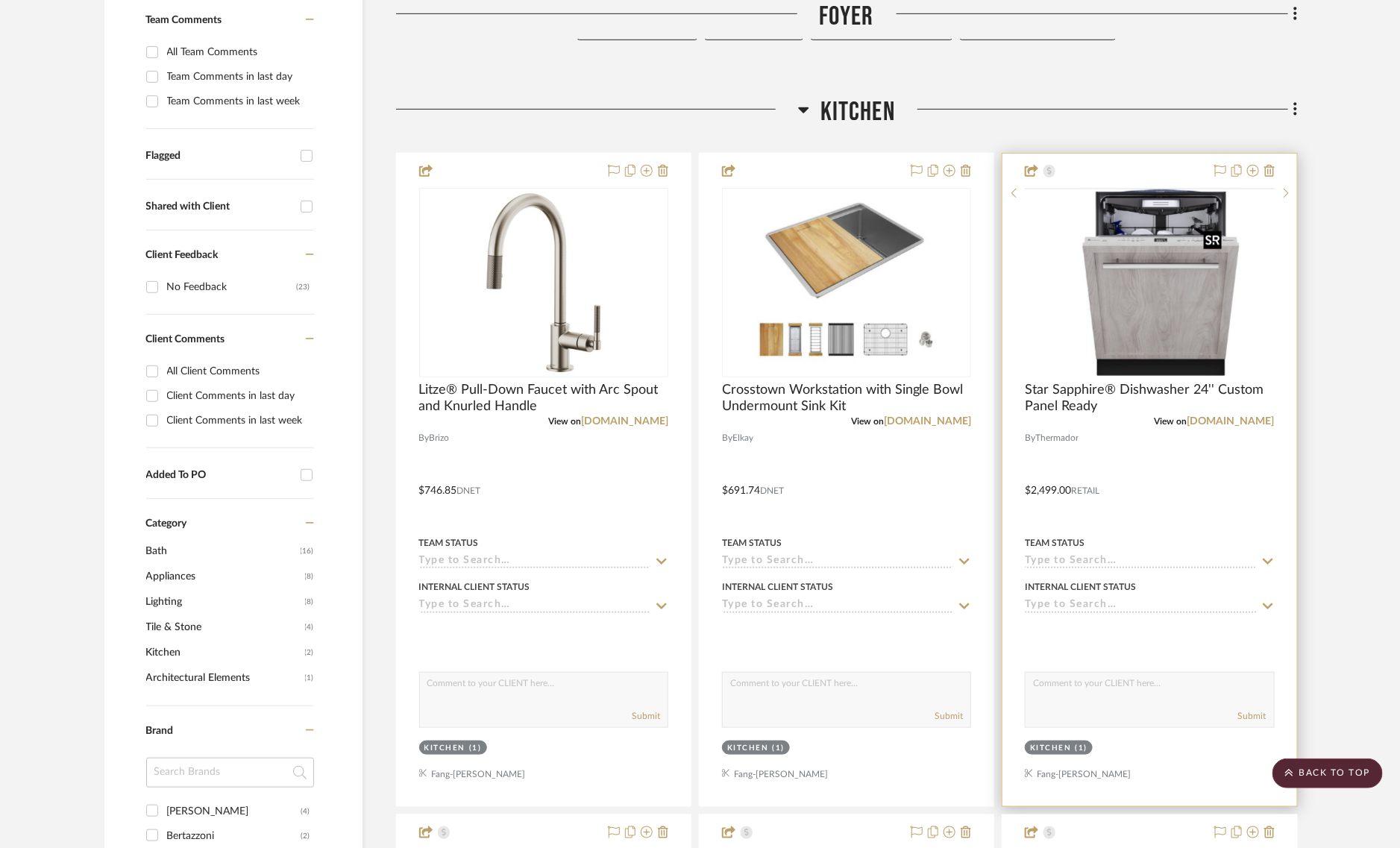
scroll to position [466, 0]
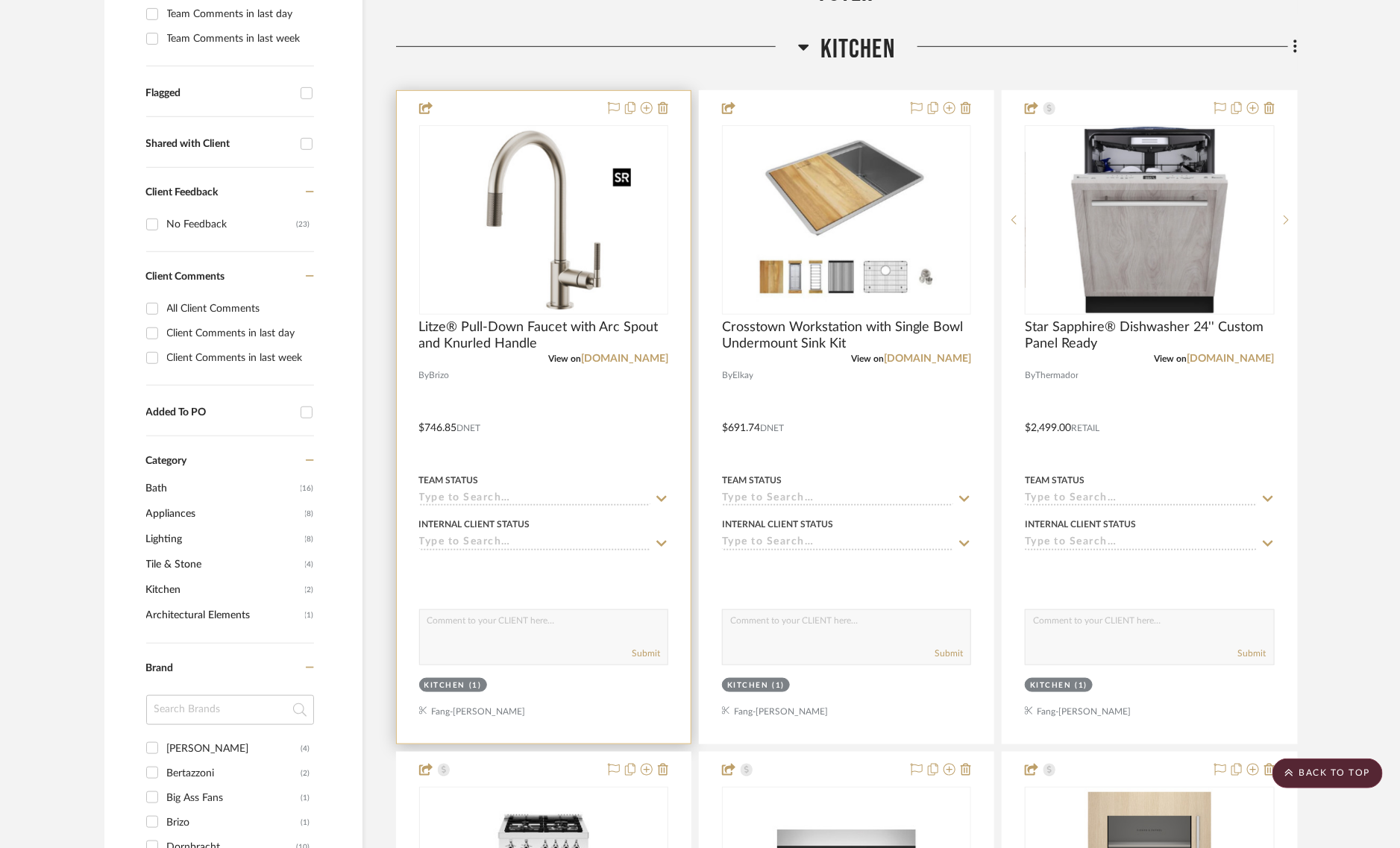
click at [552, 243] on img "0" at bounding box center [544, 220] width 186 height 186
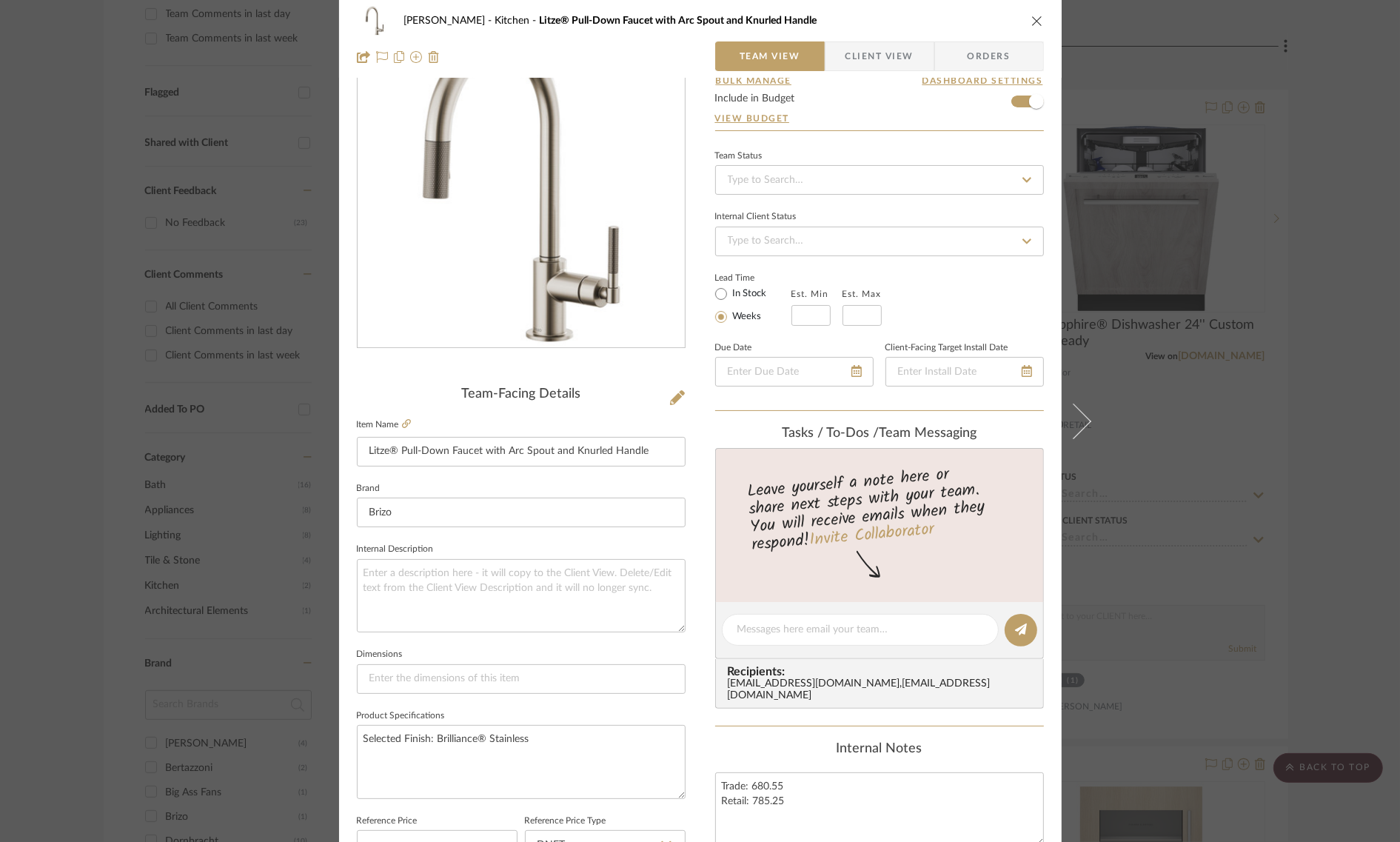
scroll to position [0, 0]
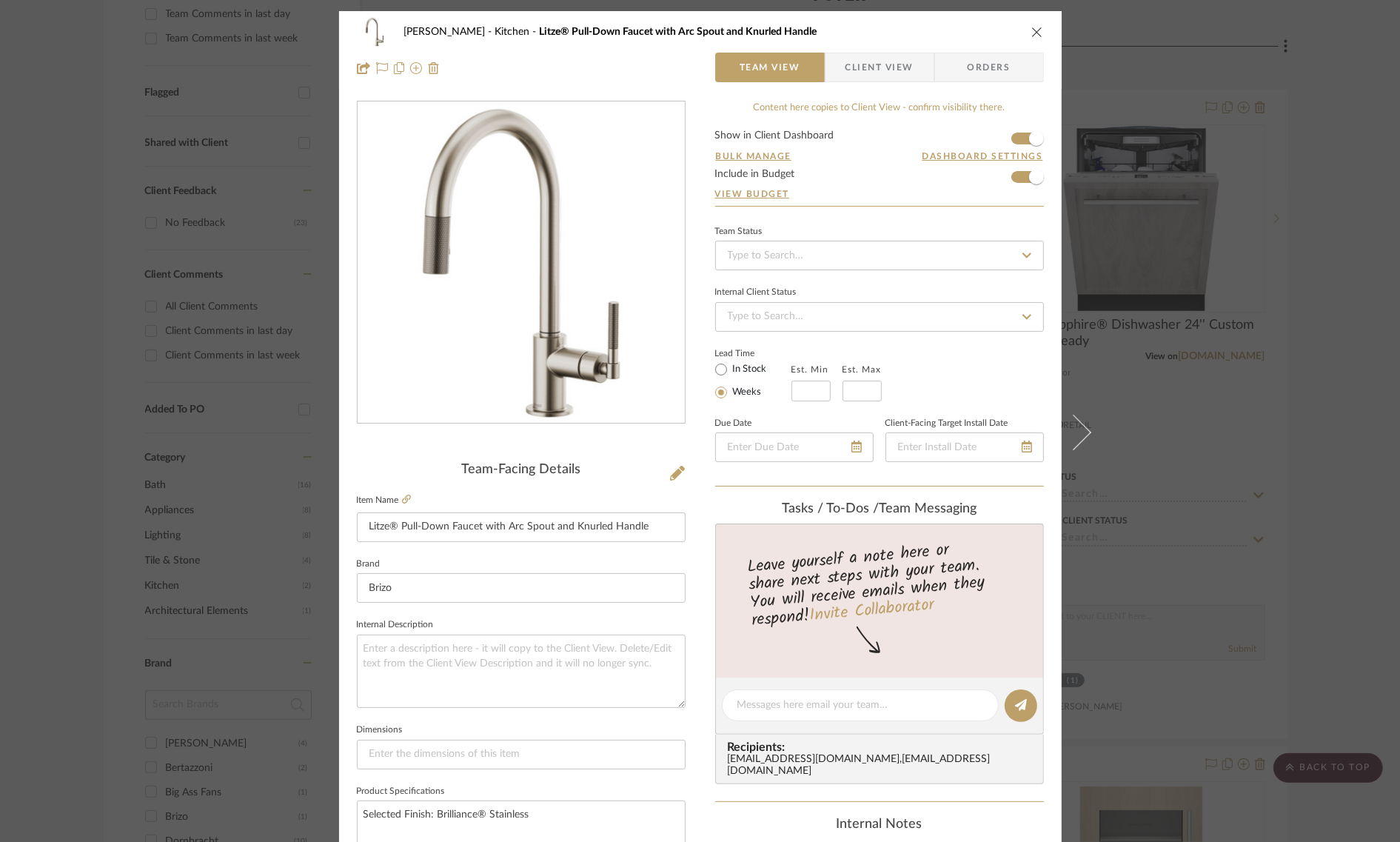
click at [1032, 30] on icon "close" at bounding box center [1037, 31] width 12 height 12
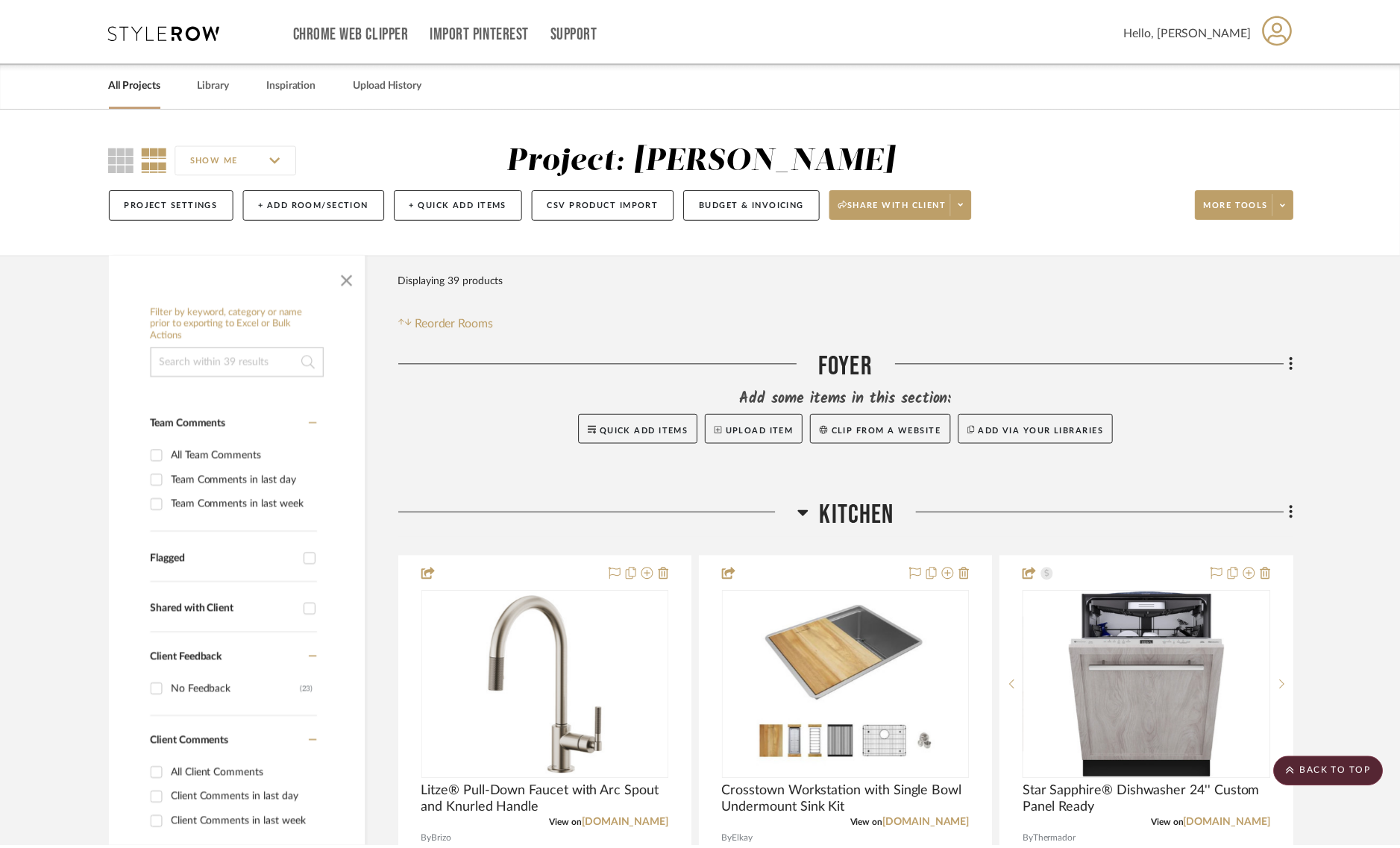
scroll to position [466, 0]
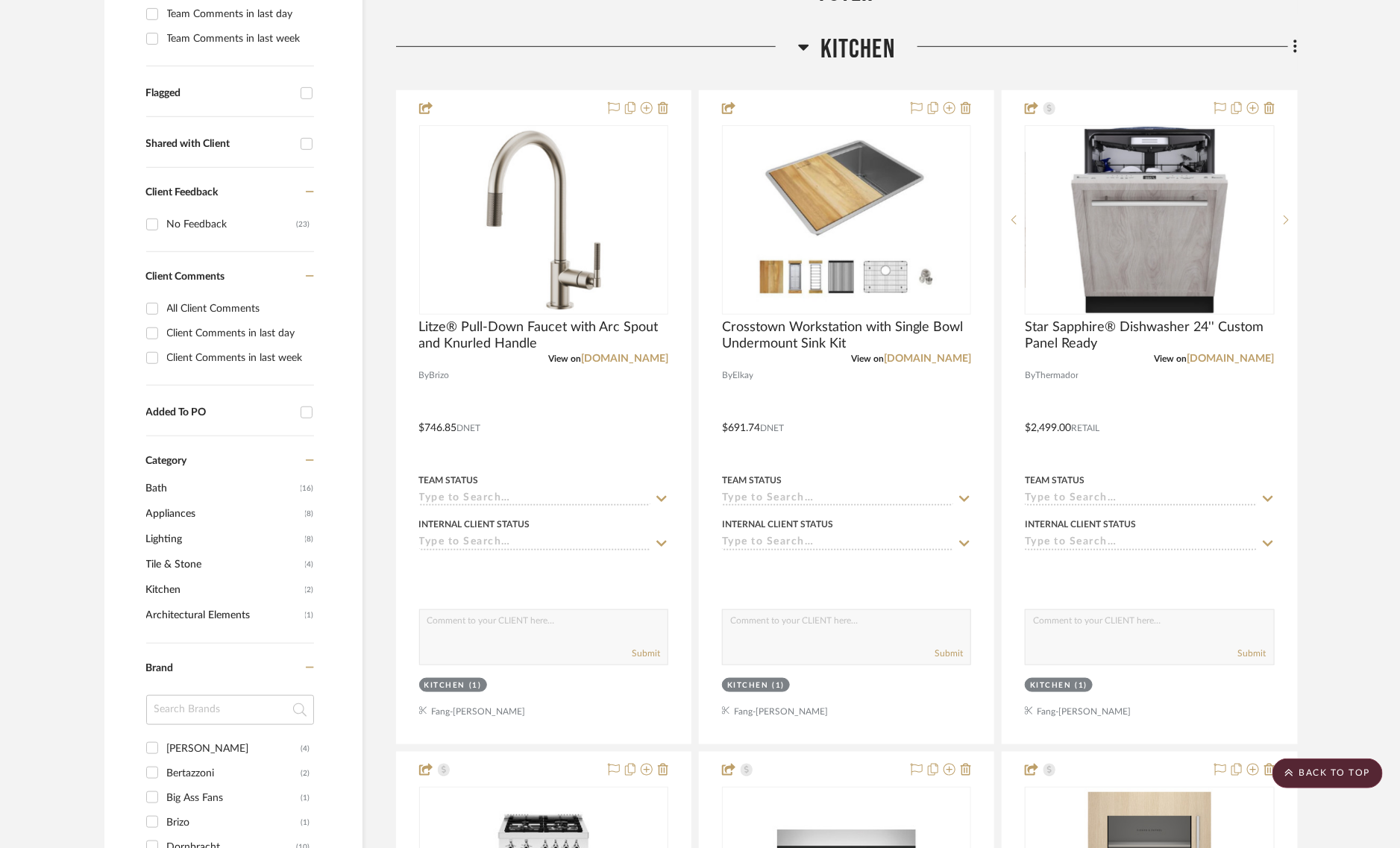
drag, startPoint x: 1287, startPoint y: 313, endPoint x: 1300, endPoint y: 307, distance: 14.3
click at [1289, 313] on div at bounding box center [1286, 220] width 23 height 189
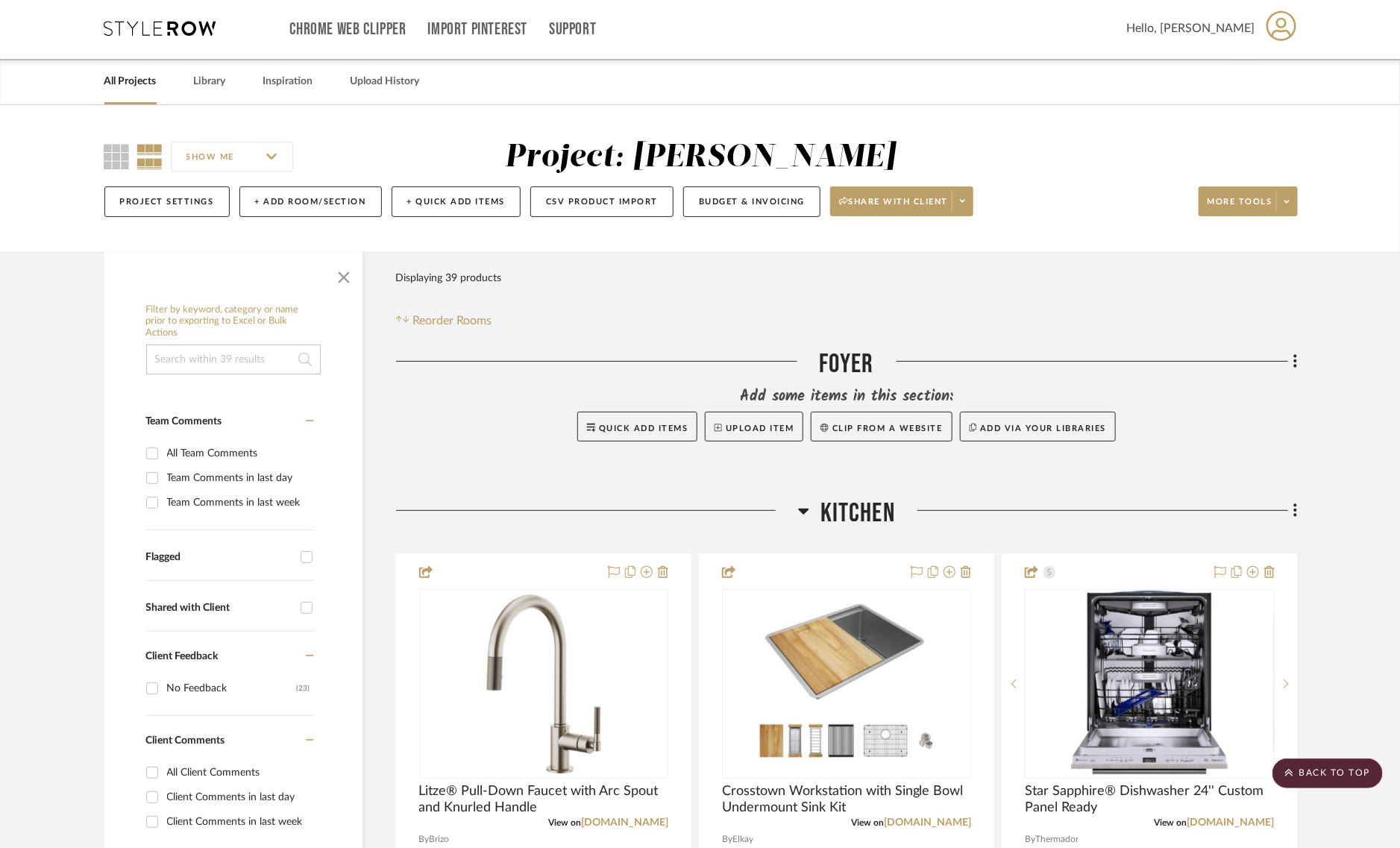
scroll to position [0, 0]
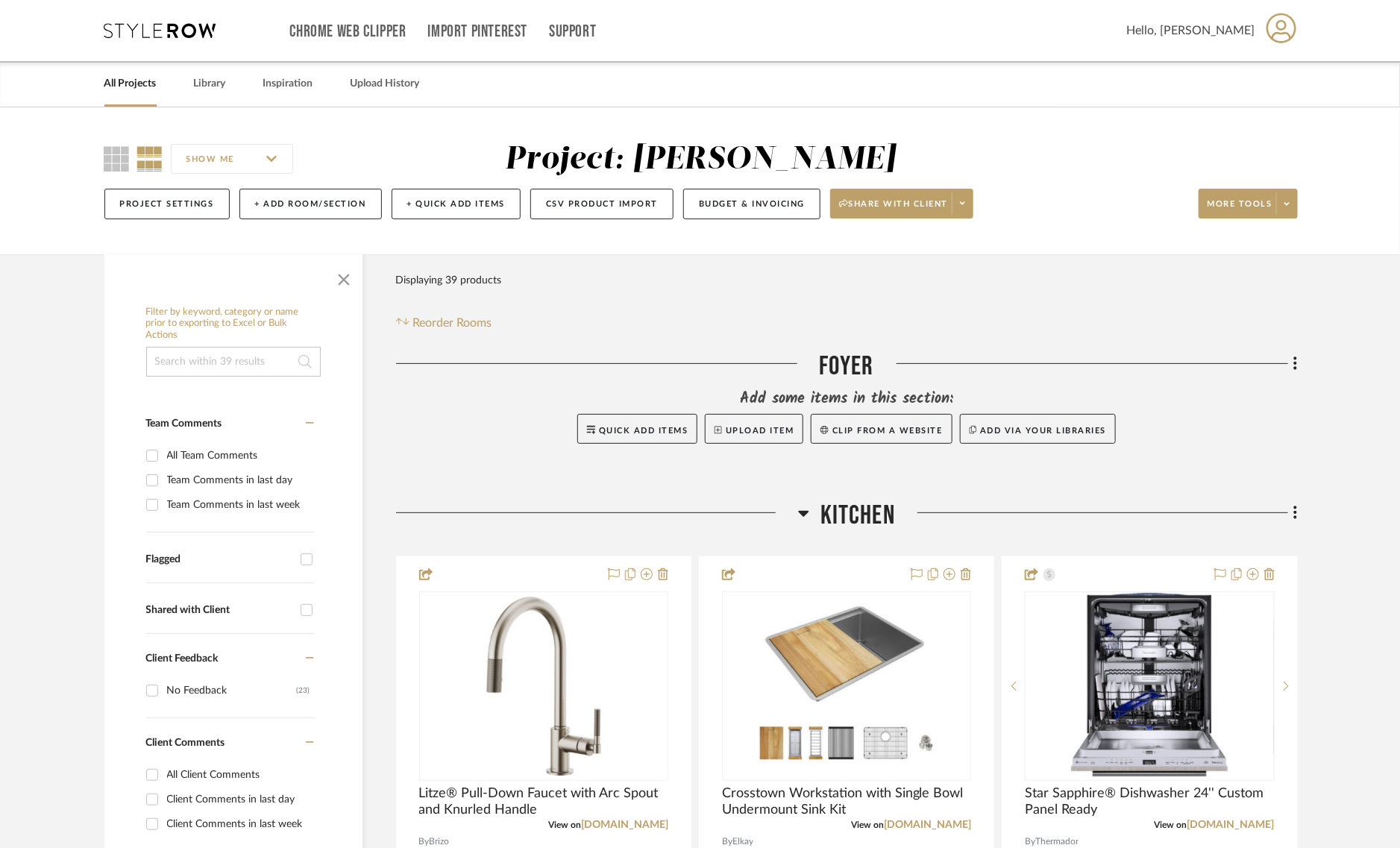
click at [840, 505] on span "Kitchen" at bounding box center [857, 516] width 74 height 32
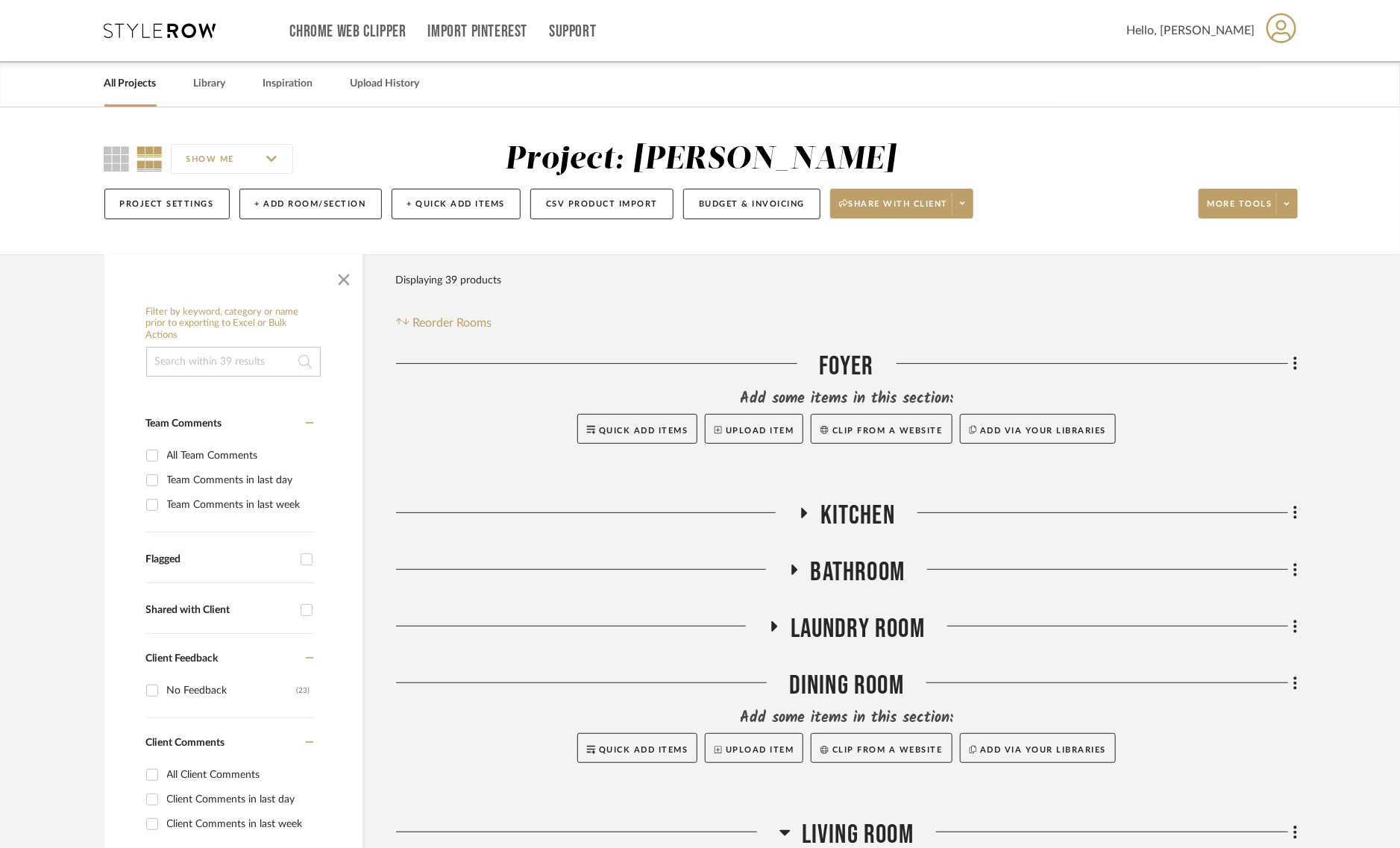
click at [851, 569] on span "Bathroom" at bounding box center [858, 572] width 95 height 32
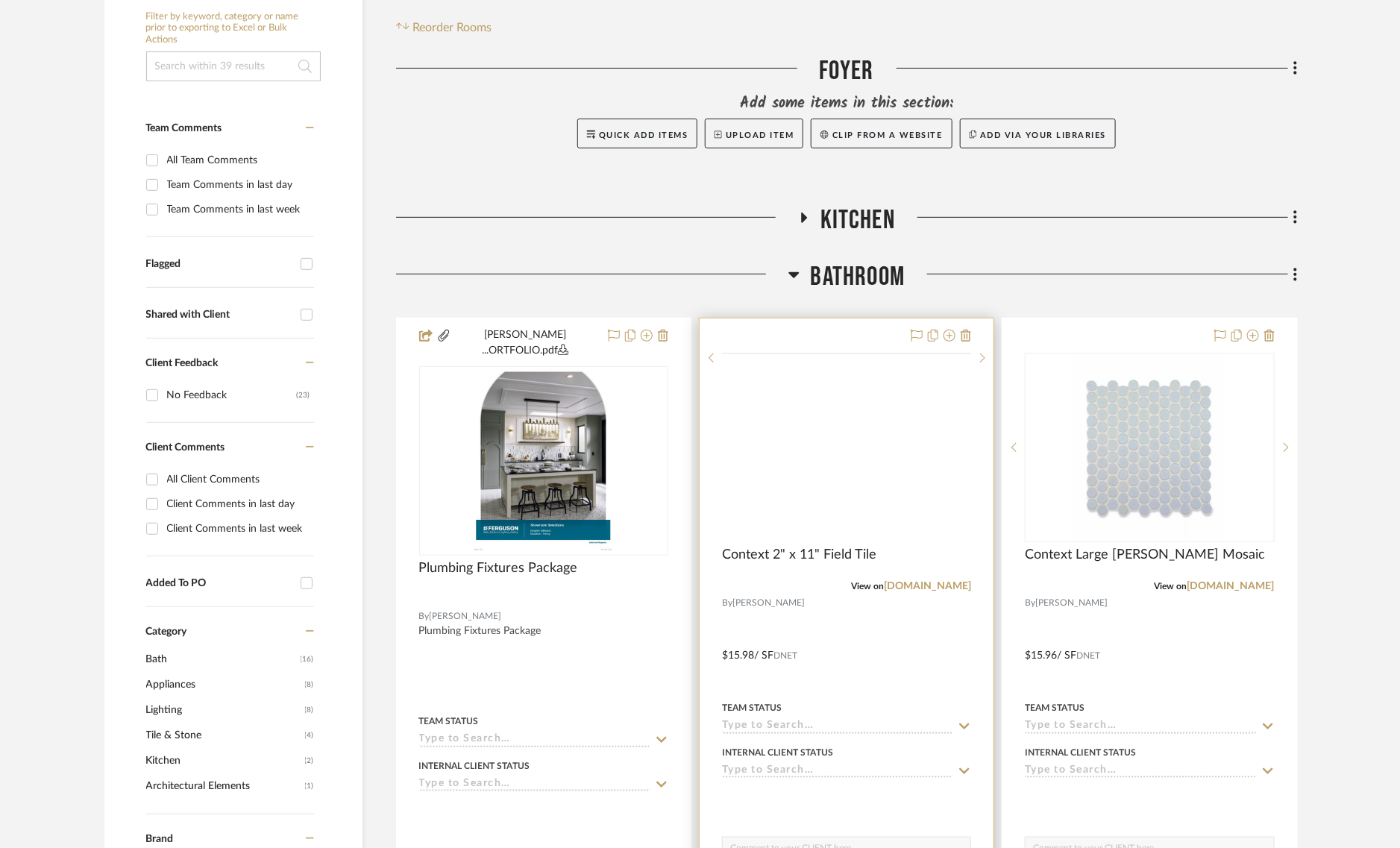
scroll to position [311, 0]
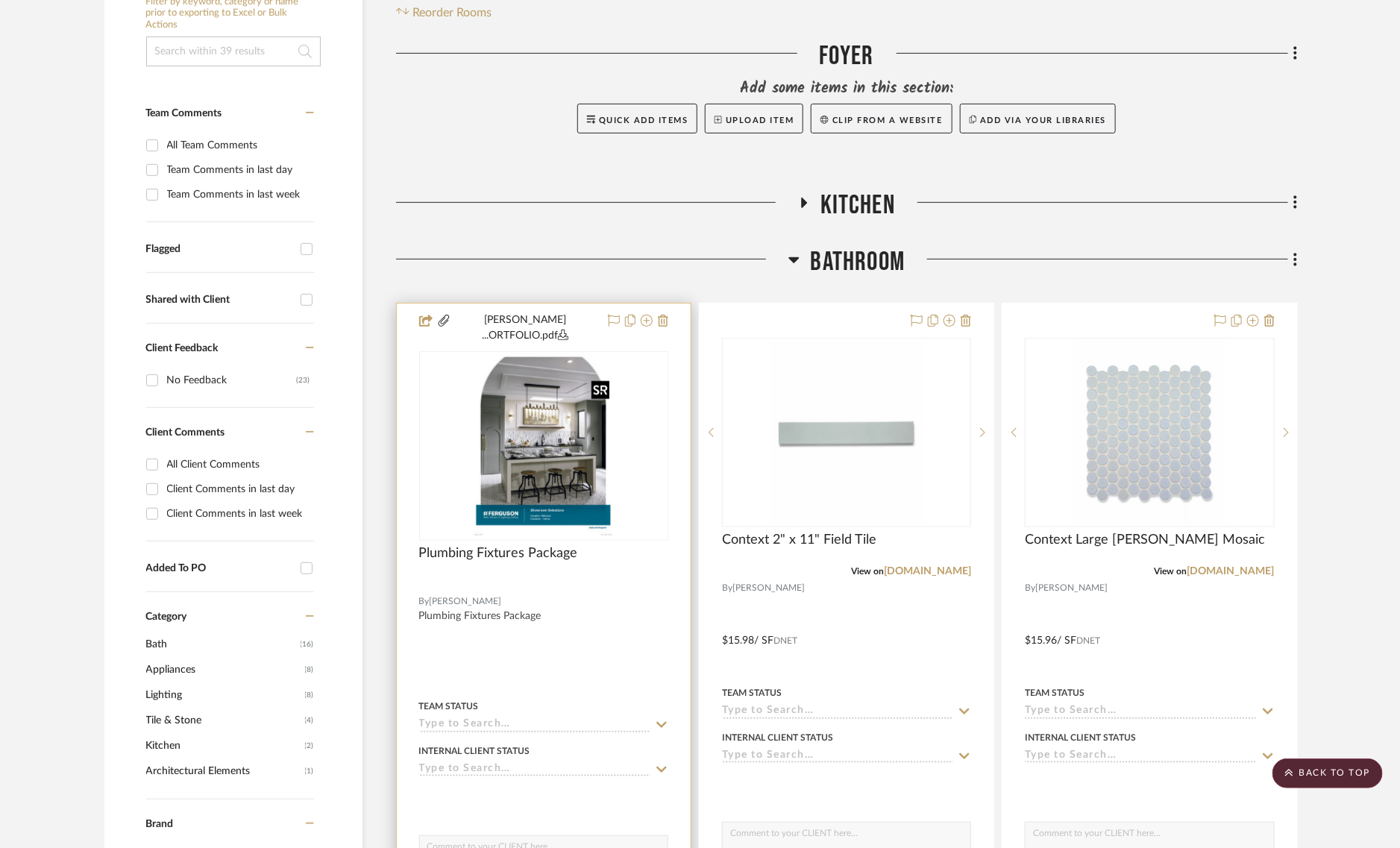
click at [538, 425] on img "0" at bounding box center [543, 446] width 144 height 186
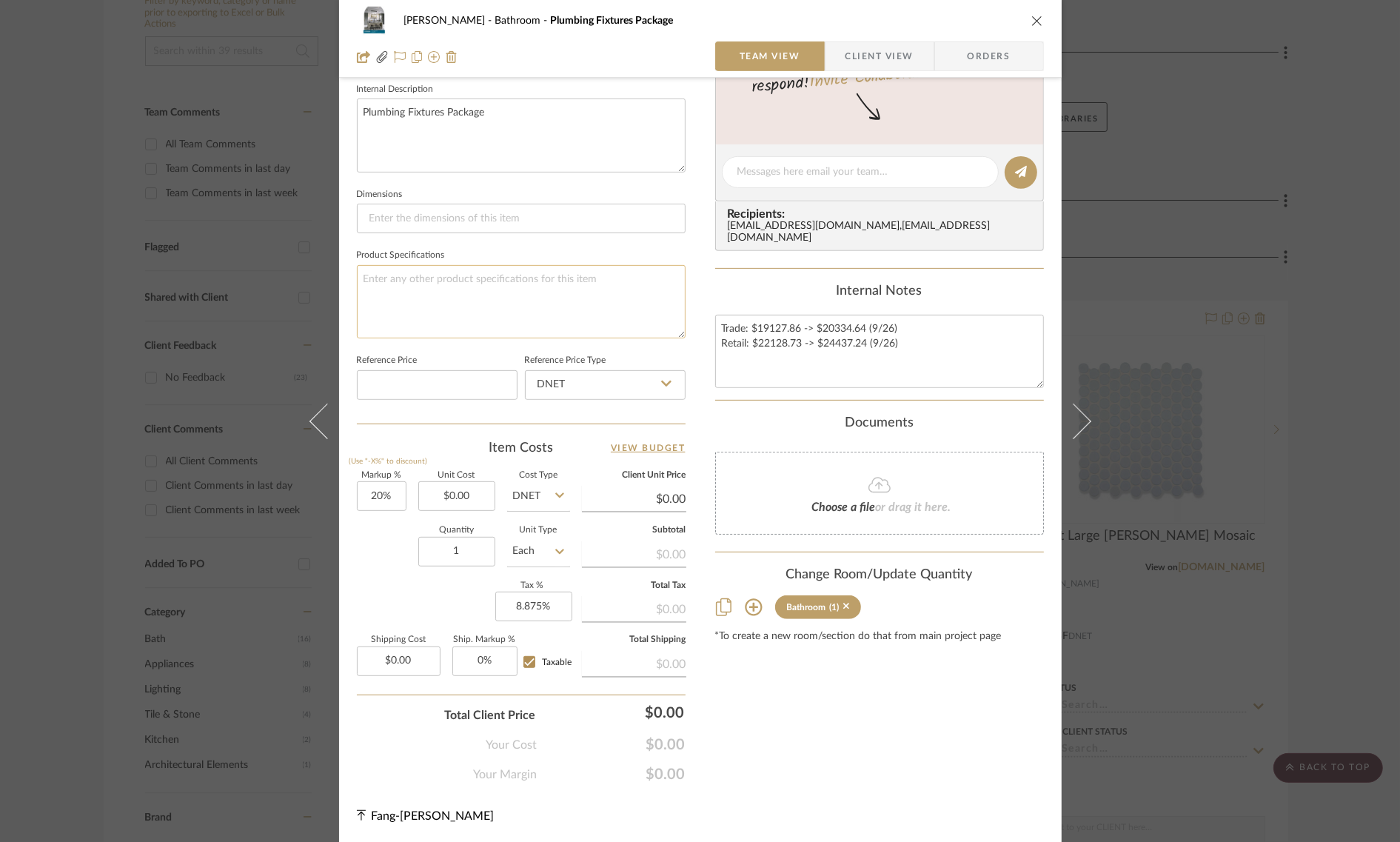
scroll to position [0, 0]
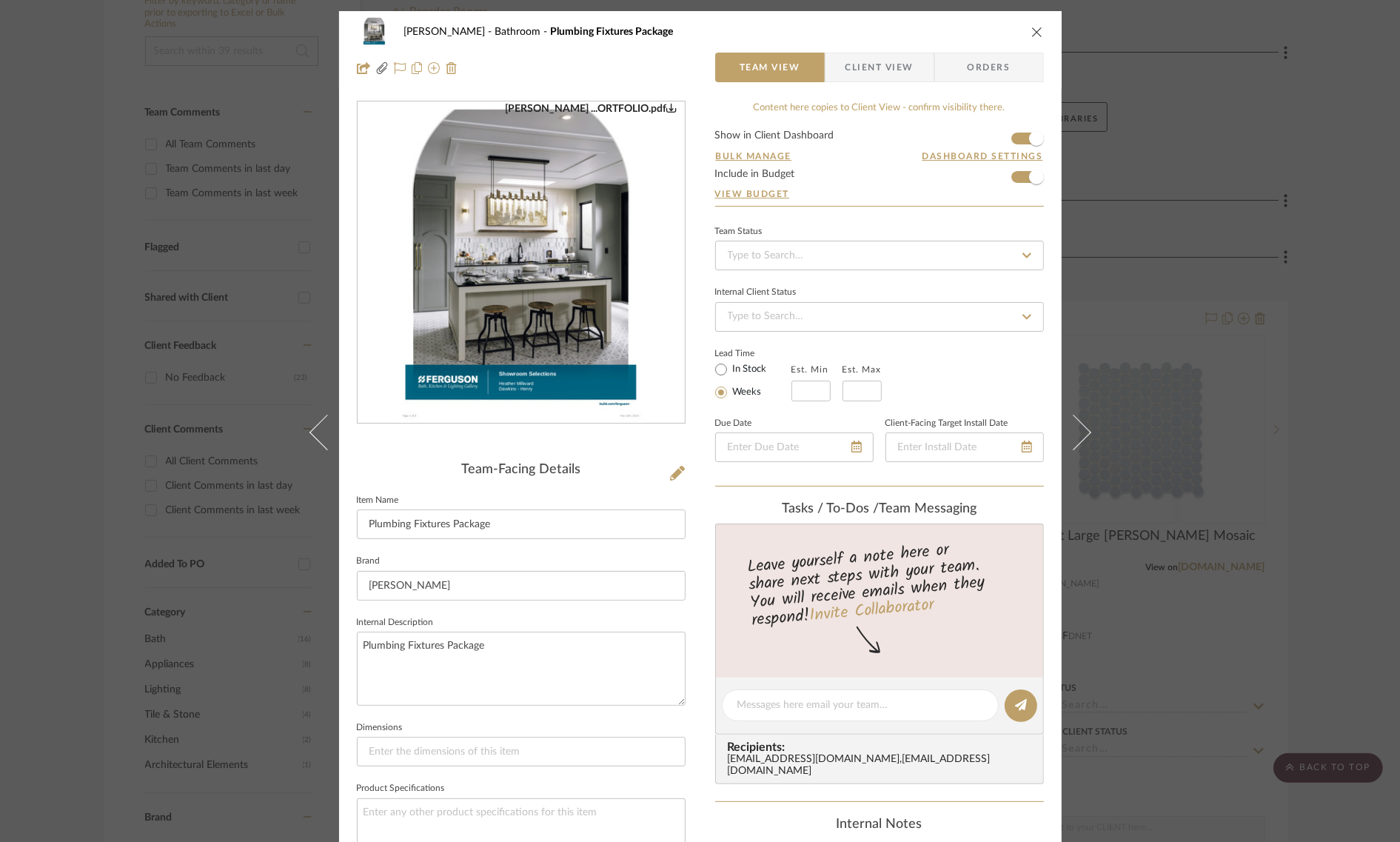
click at [1032, 28] on icon "close" at bounding box center [1037, 31] width 12 height 12
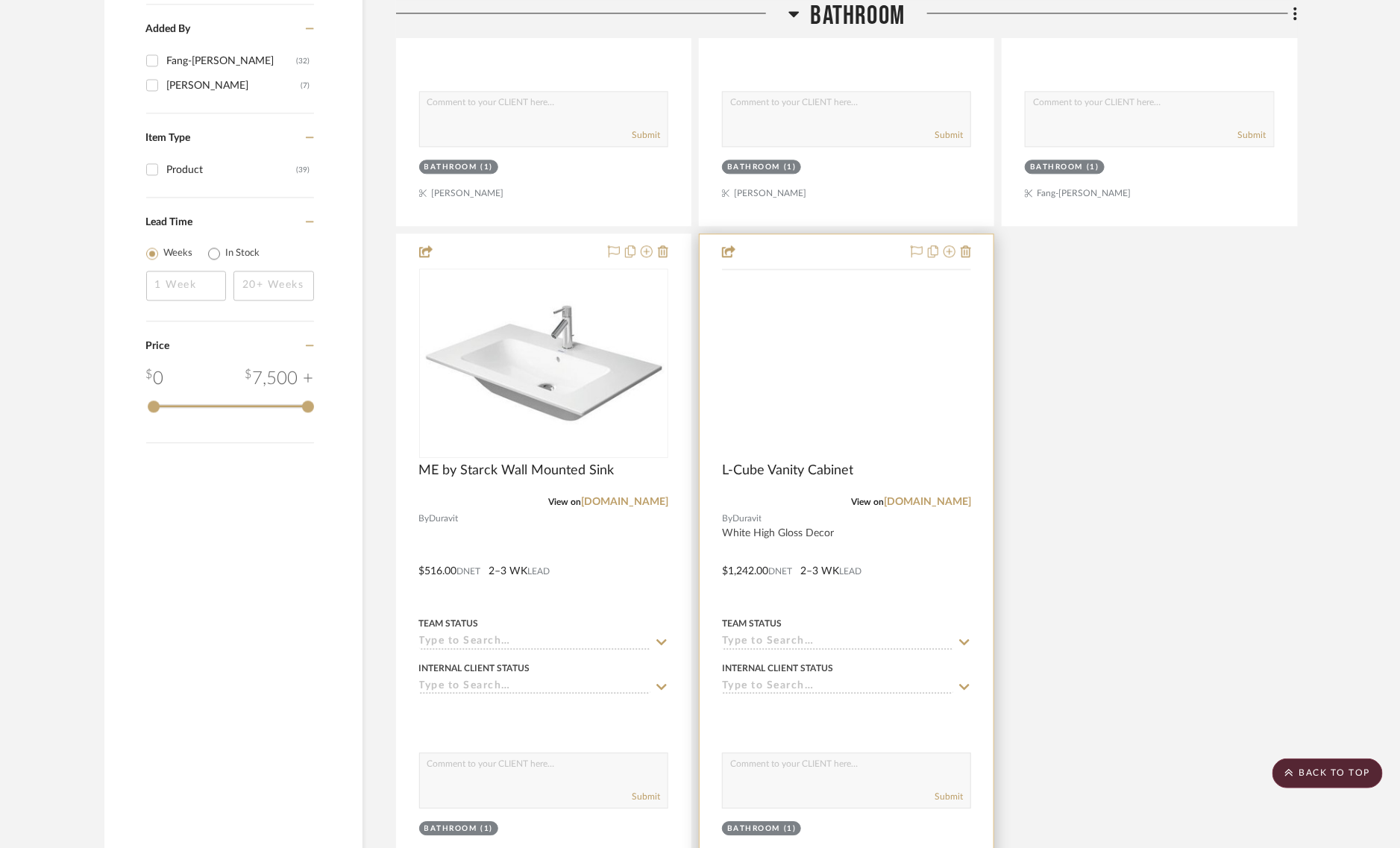
scroll to position [2018, 0]
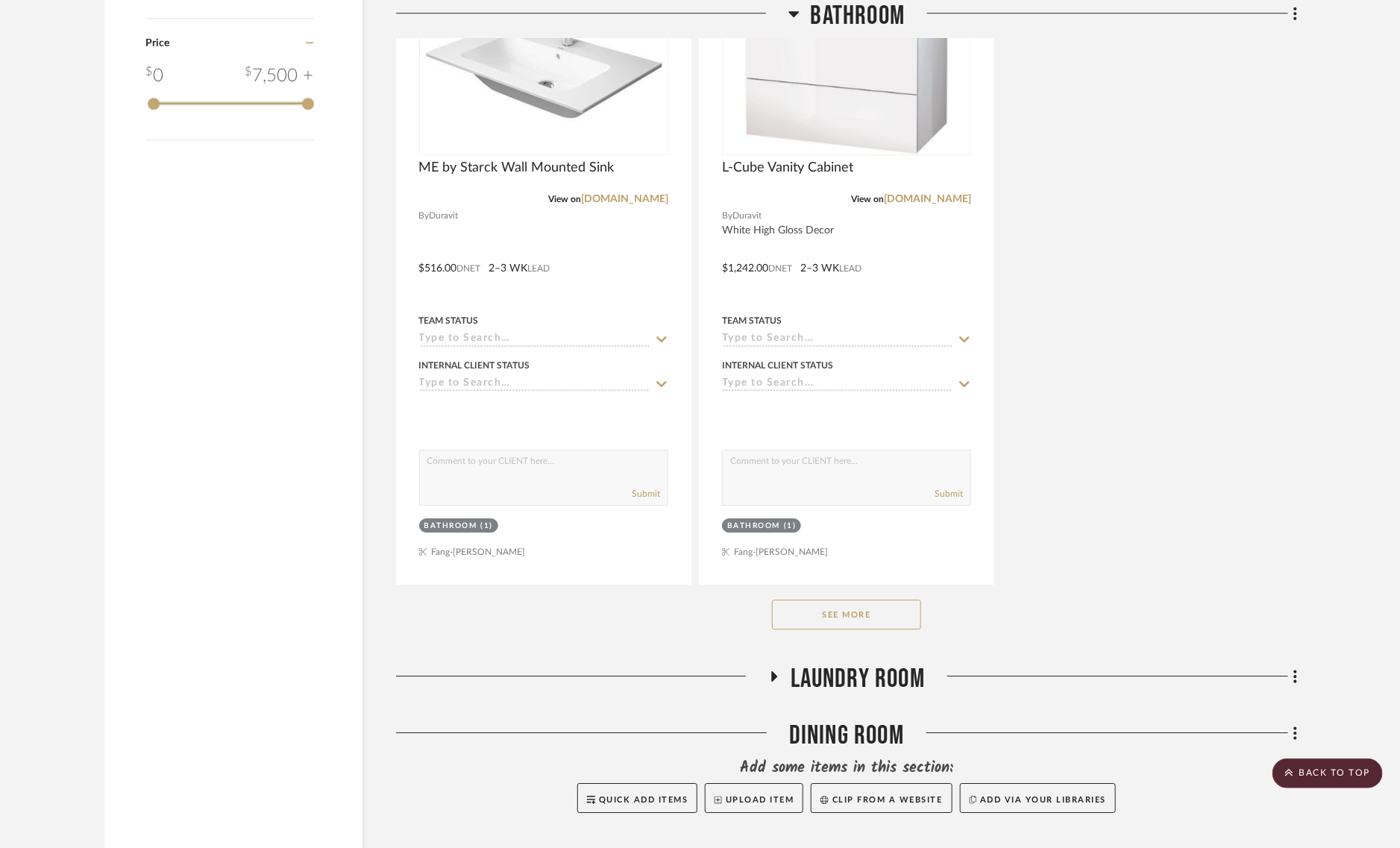
click at [854, 599] on button "See More" at bounding box center [847, 614] width 149 height 30
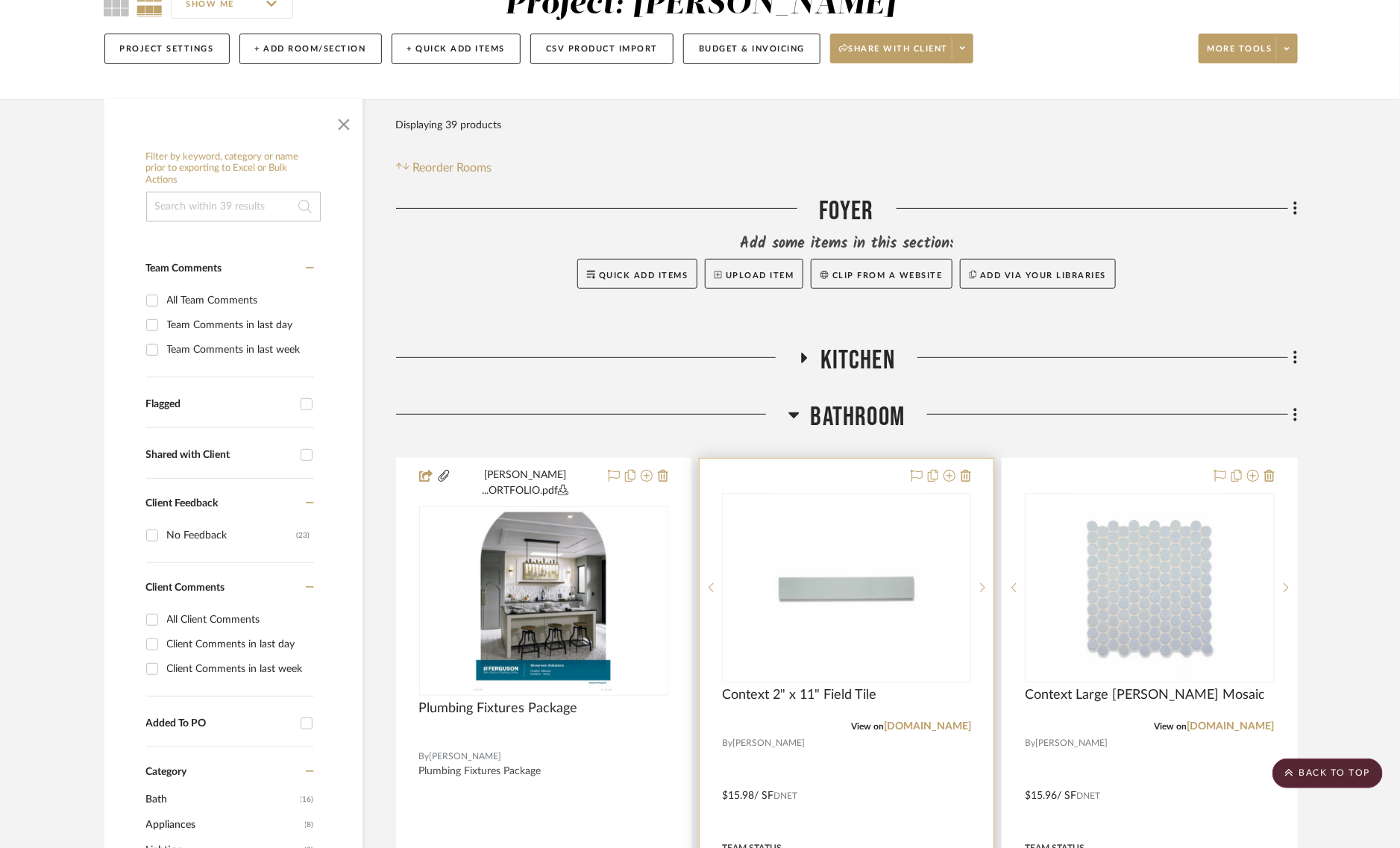
scroll to position [0, 0]
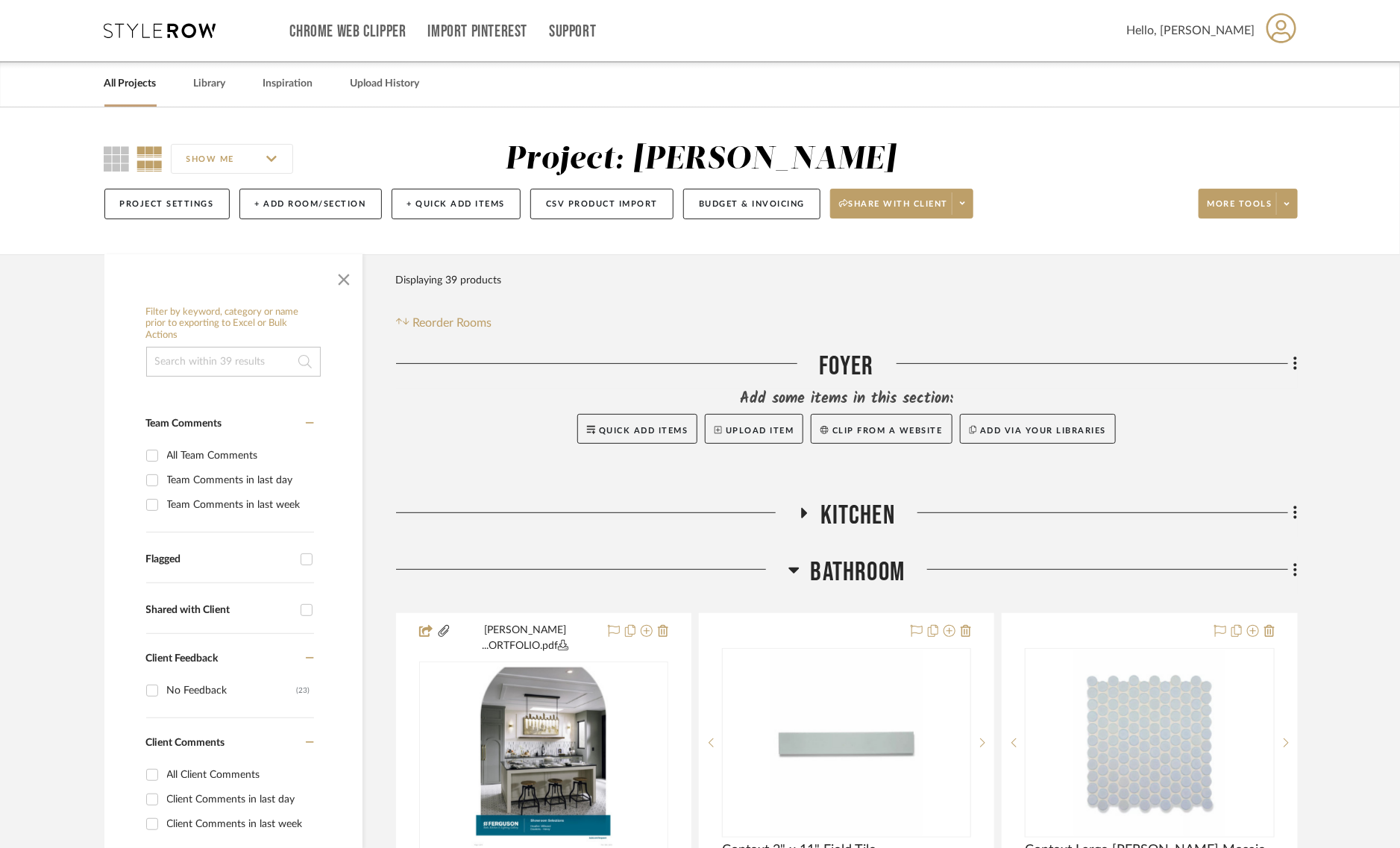
click at [873, 567] on span "Bathroom" at bounding box center [858, 572] width 95 height 32
